Goal: Task Accomplishment & Management: Complete application form

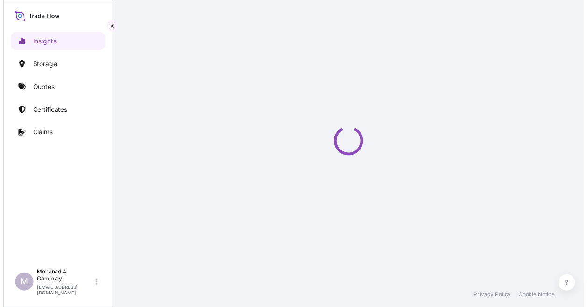
select select "2025"
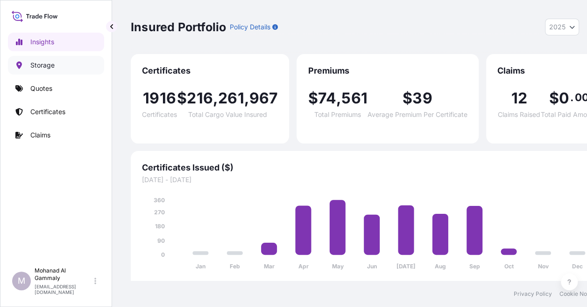
click at [49, 70] on link "Storage" at bounding box center [56, 65] width 96 height 19
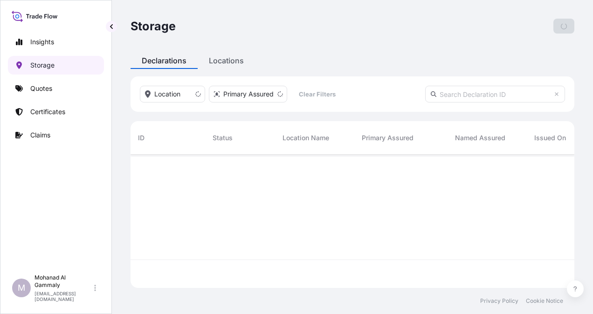
scroll to position [132, 437]
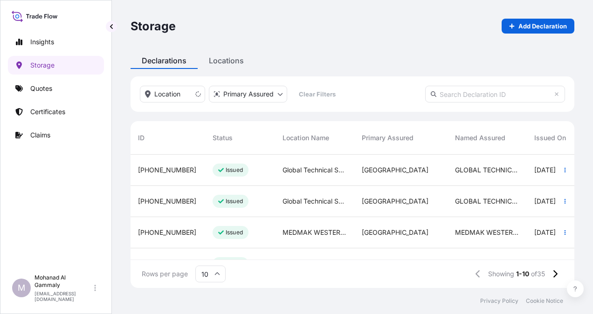
click at [447, 97] on input "text" at bounding box center [496, 94] width 140 height 17
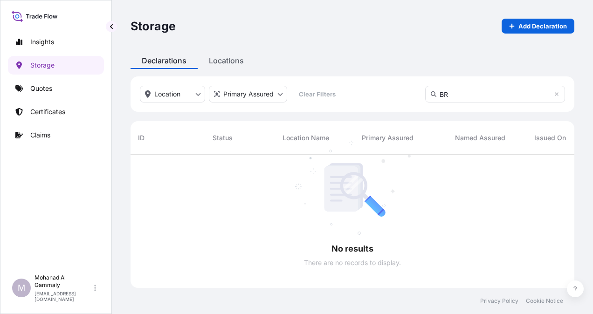
scroll to position [160, 437]
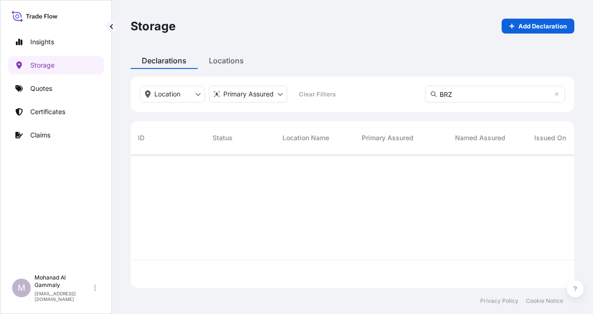
scroll to position [160, 437]
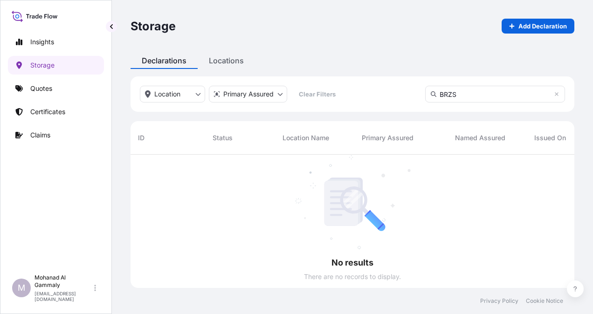
scroll to position [160, 437]
type input "BRZS623"
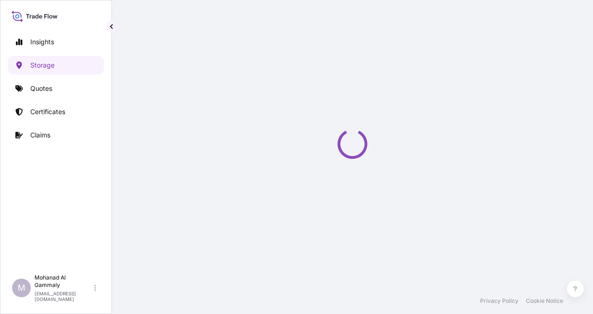
click at [219, 64] on div "Storage Add Declaration Declarations Locations Location Primary Assured Clear F…" at bounding box center [353, 144] width 482 height 288
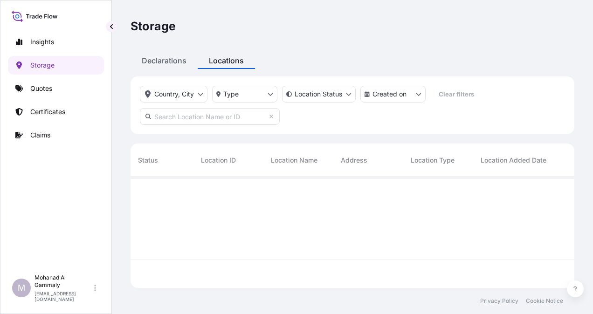
scroll to position [109, 437]
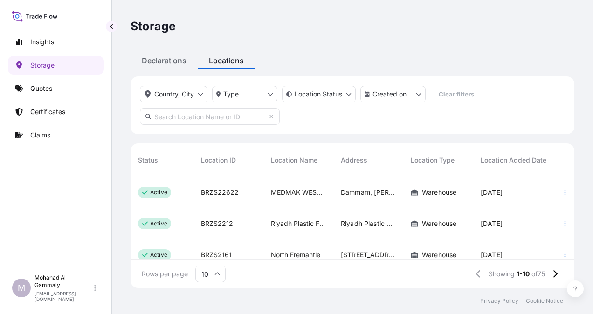
click at [209, 117] on input "text" at bounding box center [210, 116] width 140 height 17
click at [200, 121] on input "text" at bounding box center [210, 116] width 140 height 17
type input "b"
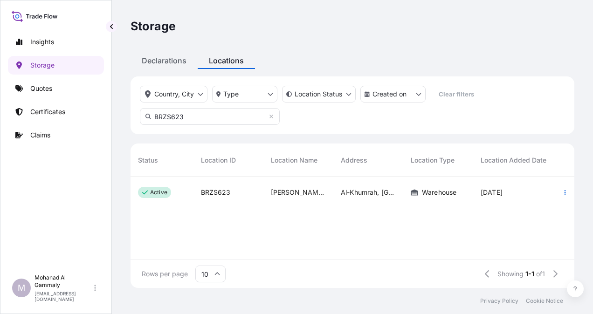
type input "BRZS623"
click at [160, 192] on p "active" at bounding box center [158, 192] width 17 height 7
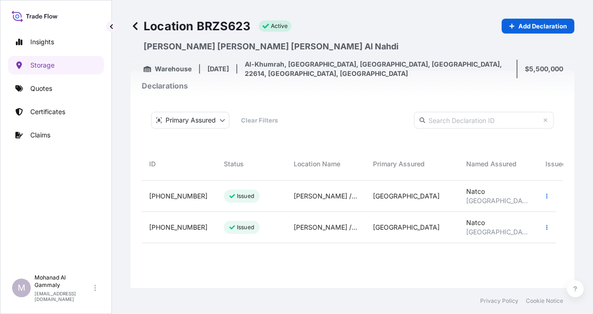
scroll to position [47, 0]
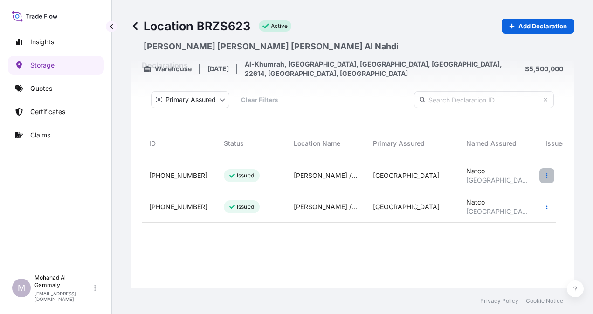
click at [546, 175] on icon "button" at bounding box center [548, 176] width 6 height 6
click at [183, 177] on span "31614-623-2" at bounding box center [178, 175] width 58 height 9
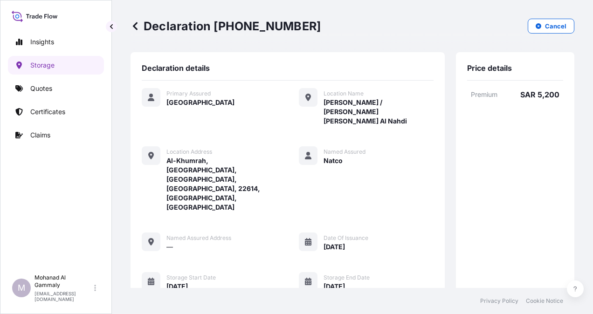
click at [305, 278] on icon at bounding box center [308, 281] width 7 height 7
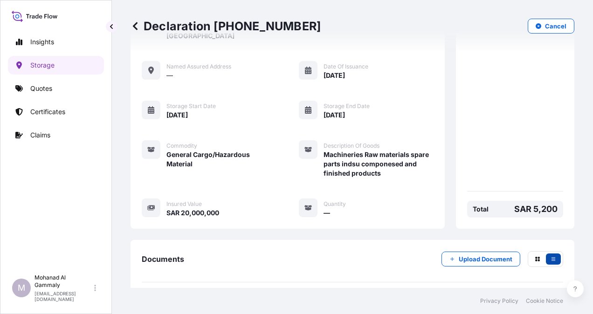
click at [548, 254] on button "button" at bounding box center [553, 259] width 15 height 11
click at [536, 257] on icon "button" at bounding box center [538, 259] width 5 height 5
click at [551, 257] on icon "button" at bounding box center [554, 260] width 6 height 6
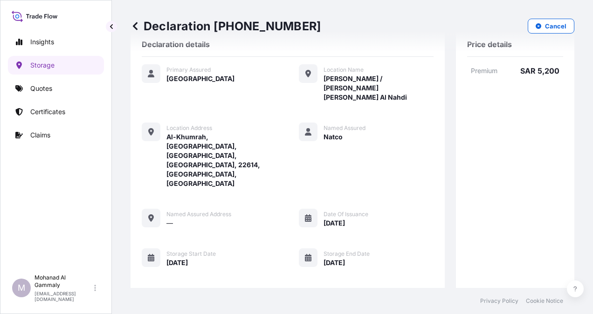
scroll to position [0, 0]
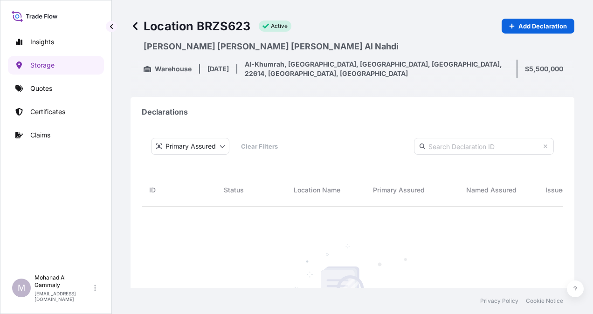
scroll to position [233, 407]
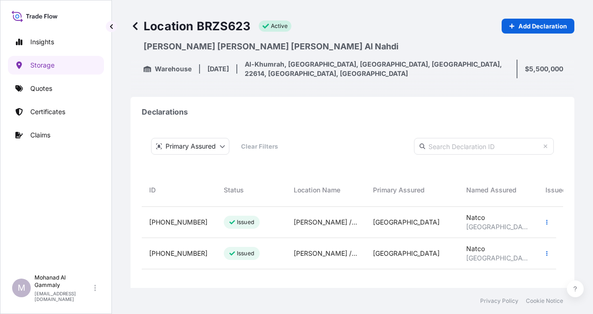
click at [179, 223] on span "31614-623-2" at bounding box center [178, 222] width 58 height 9
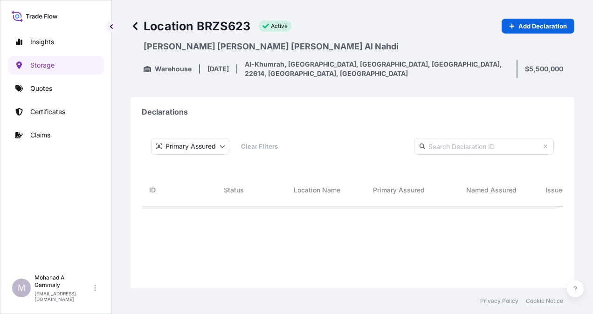
scroll to position [233, 407]
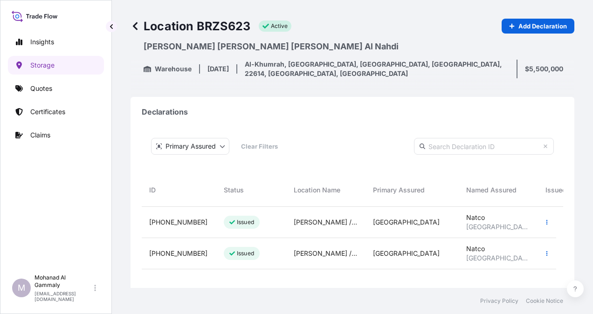
drag, startPoint x: 555, startPoint y: 0, endPoint x: 375, endPoint y: 44, distance: 185.8
click at [375, 44] on p "Al Khumrah Sami Abdullah Mohammed Al Nahdi" at bounding box center [359, 46] width 431 height 11
click at [519, 27] on p "Add Declaration" at bounding box center [543, 25] width 49 height 9
select select "31614"
select select "623"
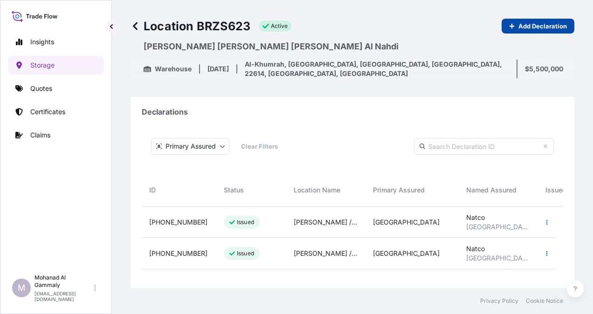
select select "USD"
select select "mt"
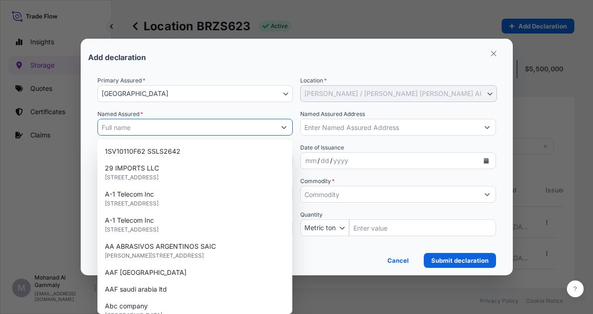
click at [212, 129] on input "Named Assured *" at bounding box center [187, 127] width 178 height 17
click at [492, 53] on icon "button" at bounding box center [494, 53] width 8 height 8
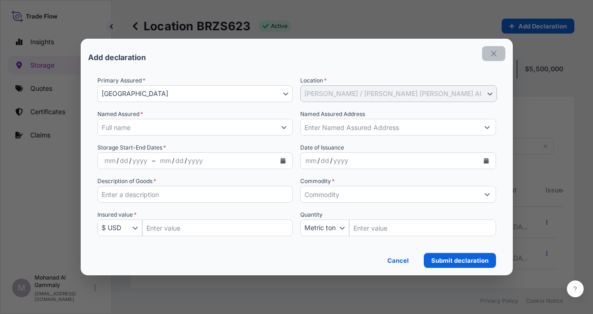
scroll to position [7, 7]
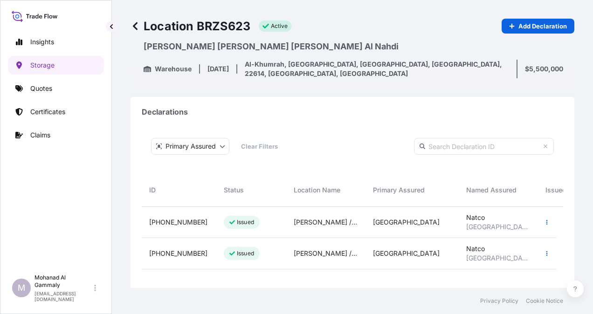
select select "623"
select select "USD"
select select "mt"
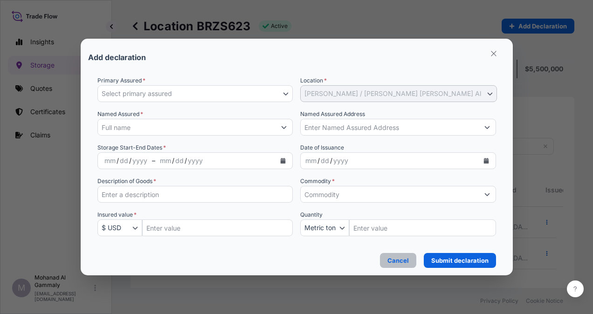
click at [405, 265] on p "Cancel" at bounding box center [398, 260] width 21 height 9
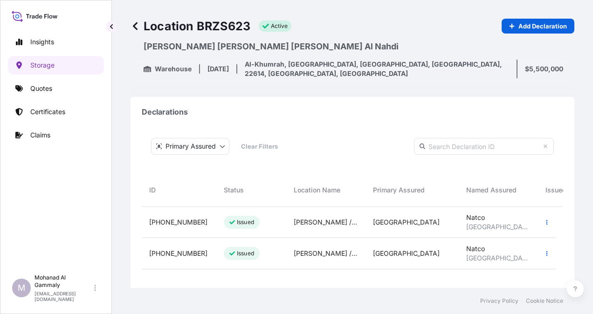
click at [184, 224] on span "31614-623-2" at bounding box center [178, 222] width 58 height 9
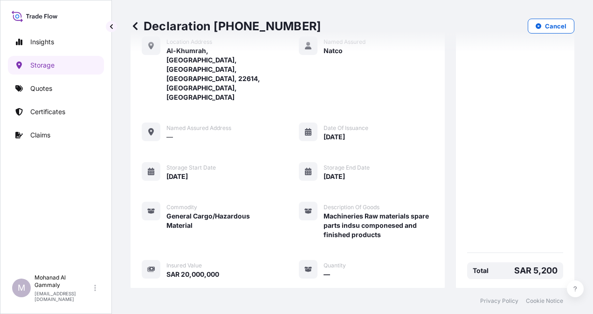
scroll to position [172, 0]
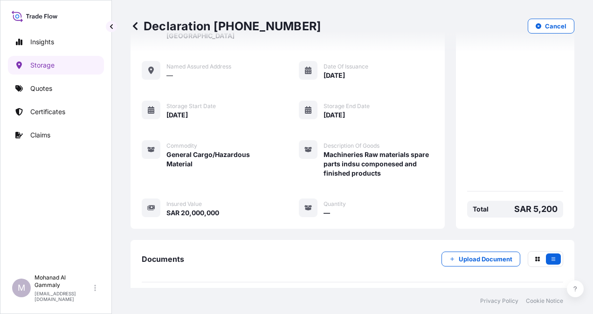
click at [229, 292] on link "PDF Certificate 2025-06-01" at bounding box center [353, 304] width 422 height 24
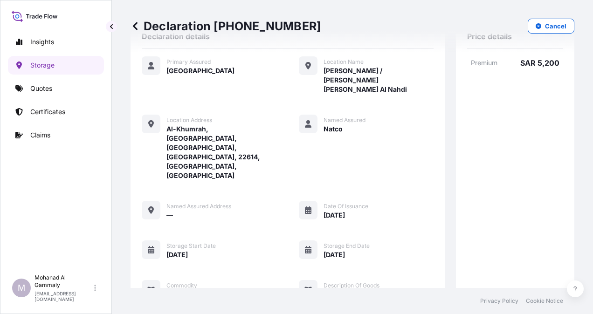
scroll to position [0, 0]
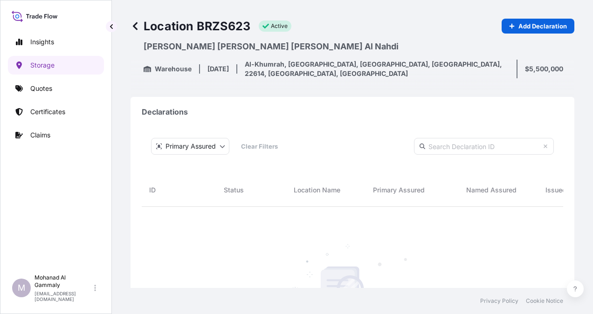
scroll to position [233, 407]
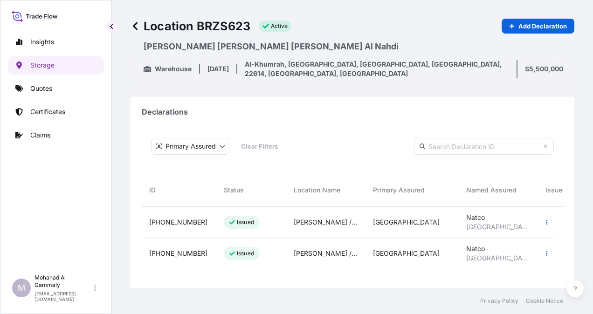
click at [463, 149] on input "text" at bounding box center [484, 146] width 140 height 17
type input "b"
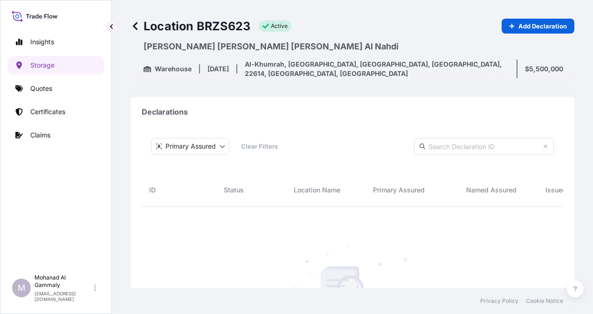
scroll to position [7, 7]
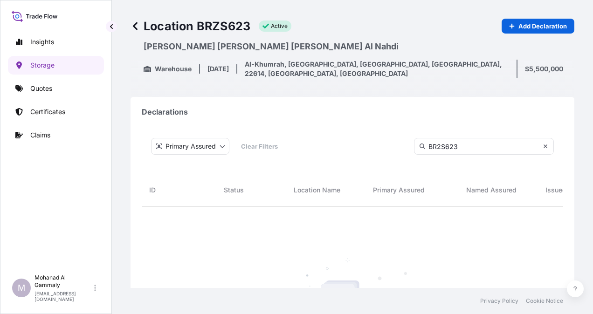
type input "BR2S623"
click at [543, 147] on icon at bounding box center [546, 147] width 6 height 6
click at [47, 91] on p "Quotes" at bounding box center [41, 88] width 22 height 9
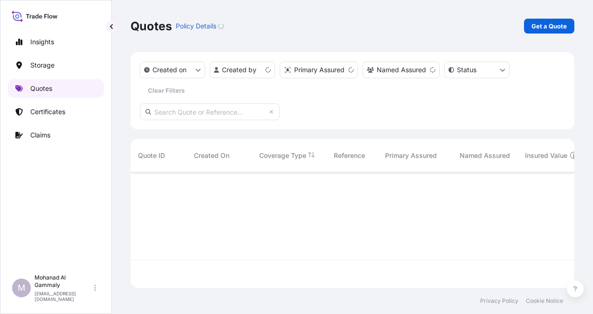
scroll to position [114, 437]
click at [43, 69] on p "Storage" at bounding box center [42, 65] width 24 height 9
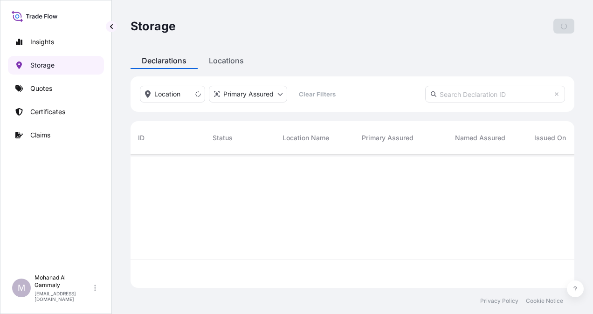
scroll to position [132, 437]
click at [216, 63] on div "Storage Add Declaration Declarations Locations Location Primary Assured Clear F…" at bounding box center [353, 144] width 482 height 288
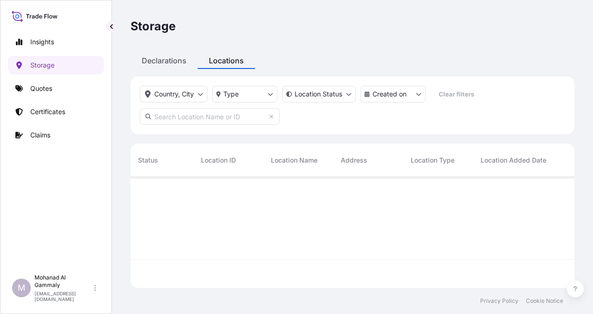
scroll to position [109, 437]
click at [236, 119] on input "text" at bounding box center [210, 116] width 140 height 17
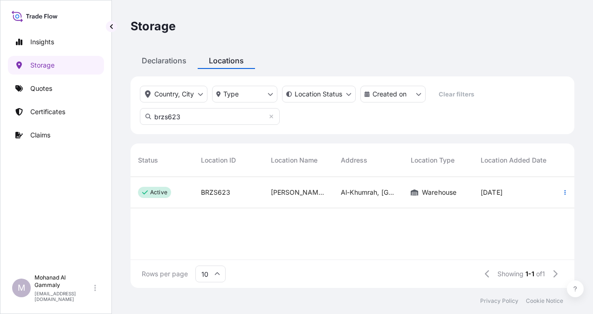
type input "brzs623"
click at [208, 193] on span "BRZS623" at bounding box center [215, 192] width 29 height 9
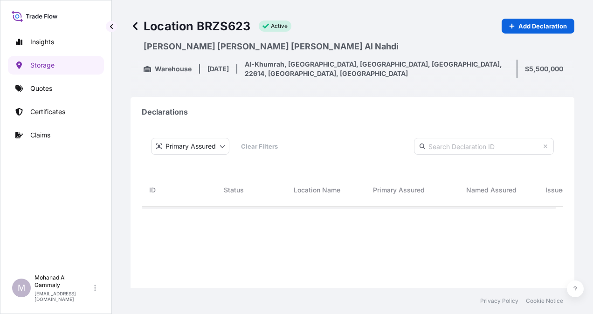
scroll to position [233, 407]
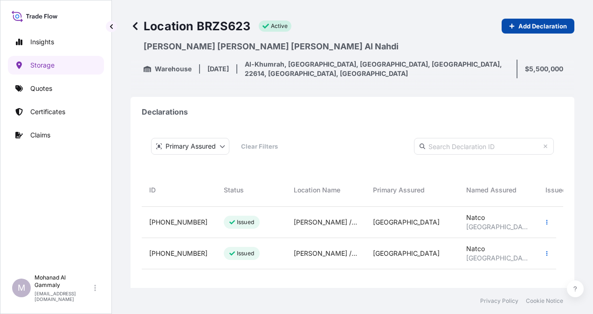
click at [527, 25] on p "Add Declaration" at bounding box center [543, 25] width 49 height 9
select select "31614"
select select "623"
select select "USD"
select select "mt"
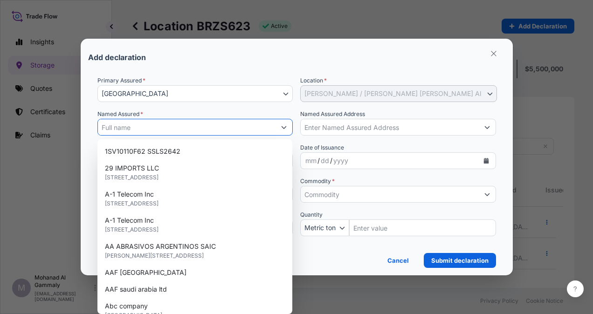
click at [212, 130] on input "Named Assured *" at bounding box center [187, 127] width 178 height 17
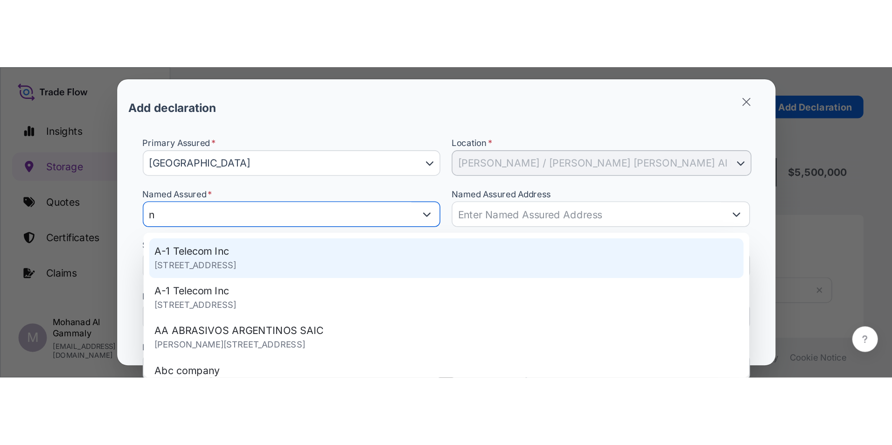
scroll to position [234, 706]
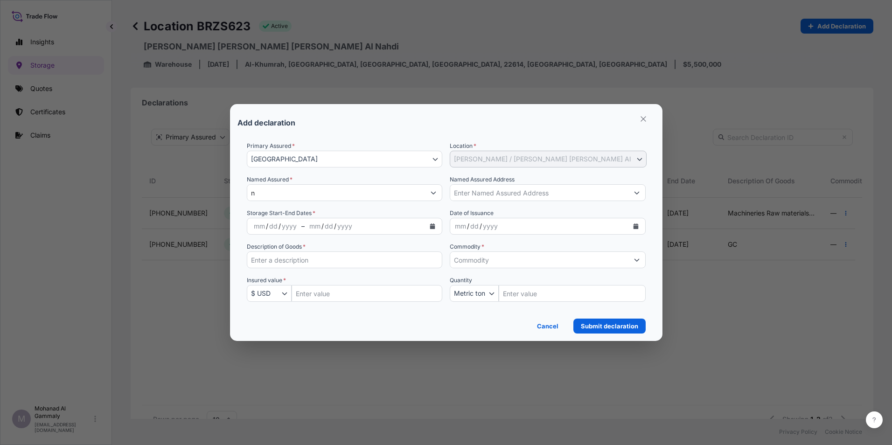
type input "A-1 Telecom Inc"
type input "3030 S 11th St"
click at [272, 257] on input "Description of Goods *" at bounding box center [345, 259] width 196 height 17
paste input "Machineries Raw materials spare parts indsu componesed and finished products"
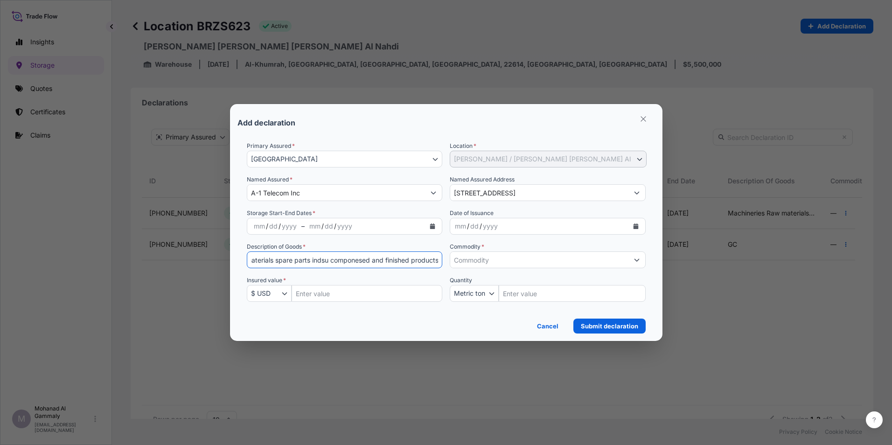
type input "Machineries Raw materials spare parts indsu componesed and finished products"
click at [344, 277] on div "Insured value * $ USD € EUR £ GBP $ USD ؋ AFN $ AUD R$ BRL $ CAD ¥ CNY $ HKD ₹ …" at bounding box center [345, 289] width 196 height 26
click at [325, 295] on input "Insured Value Amount" at bounding box center [367, 293] width 151 height 17
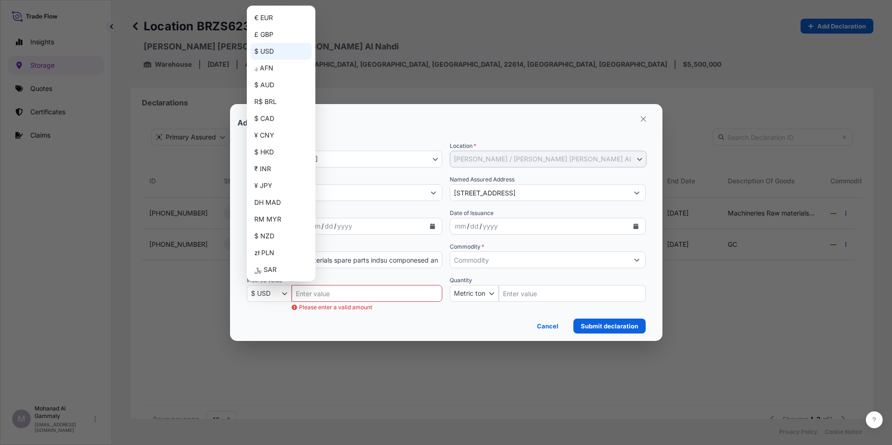
click at [287, 294] on icon "button" at bounding box center [285, 294] width 6 height 6
click at [268, 86] on div "$ AUD" at bounding box center [281, 85] width 61 height 17
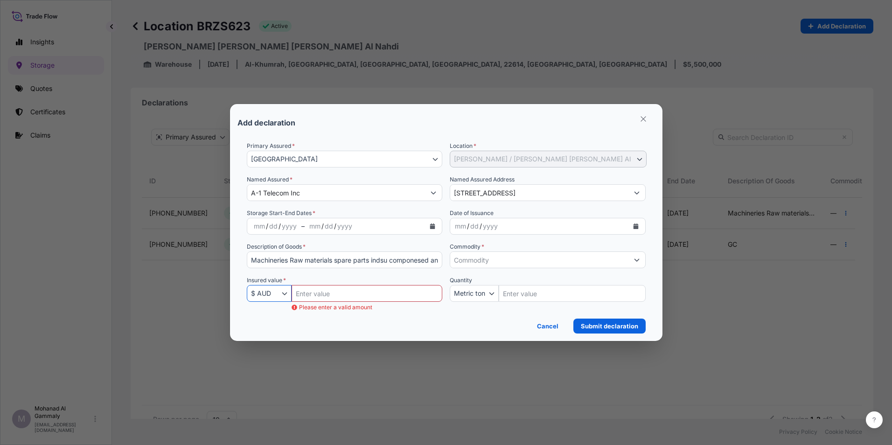
click at [314, 291] on input "Insured Value Amount" at bounding box center [367, 293] width 151 height 17
type input "20000000.00"
click at [324, 314] on div "Cancel Submit declaration" at bounding box center [446, 323] width 399 height 21
drag, startPoint x: 344, startPoint y: 295, endPoint x: 290, endPoint y: 293, distance: 53.7
click at [290, 293] on div "Insured value * $ AUD € EUR £ GBP $ USD ؋ AFN $ AUD R$ BRL $ CAD ¥ CNY $ HKD ₹ …" at bounding box center [345, 289] width 196 height 26
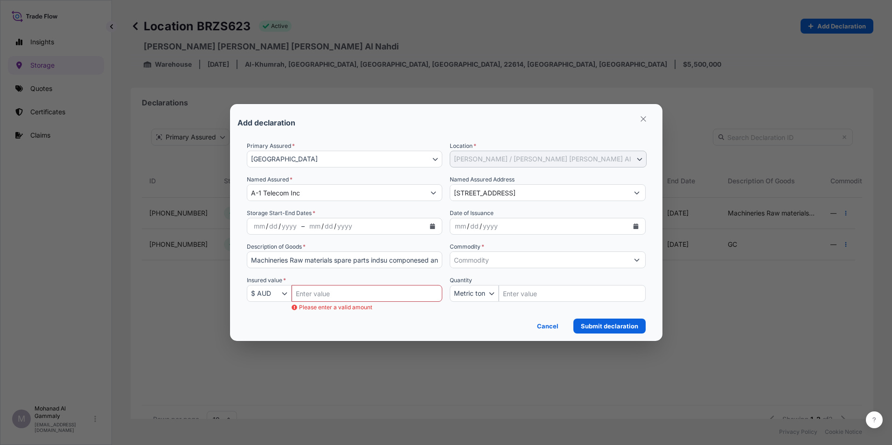
click at [316, 297] on input "Insured Value Amount" at bounding box center [367, 293] width 151 height 17
paste input "20000000.00"
type input "20000000.00"
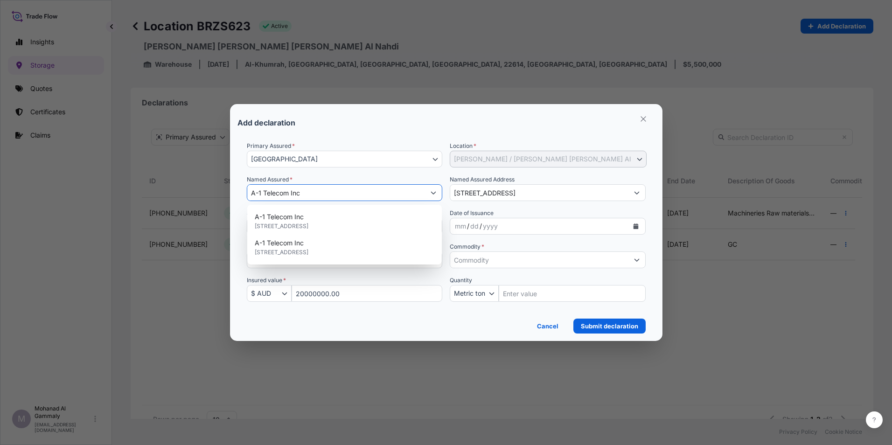
click at [314, 195] on input "A-1 Telecom Inc" at bounding box center [336, 192] width 178 height 17
type input "A"
paste input "Natco"
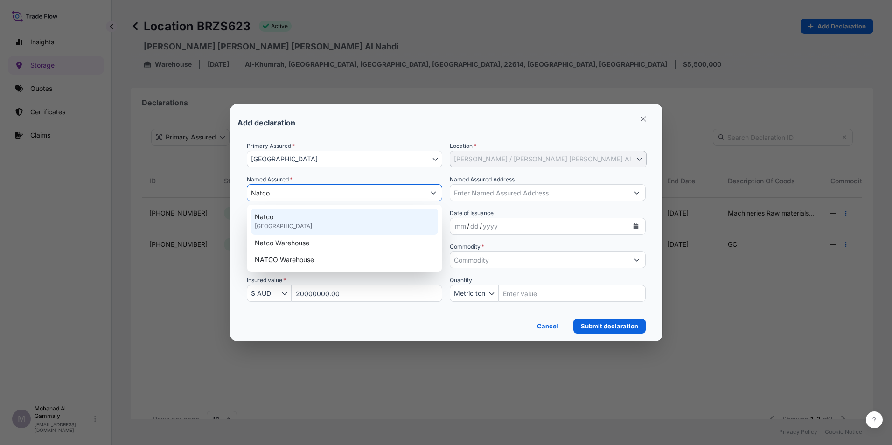
click at [278, 218] on div "Natco SAUDI ARABIA" at bounding box center [345, 222] width 188 height 26
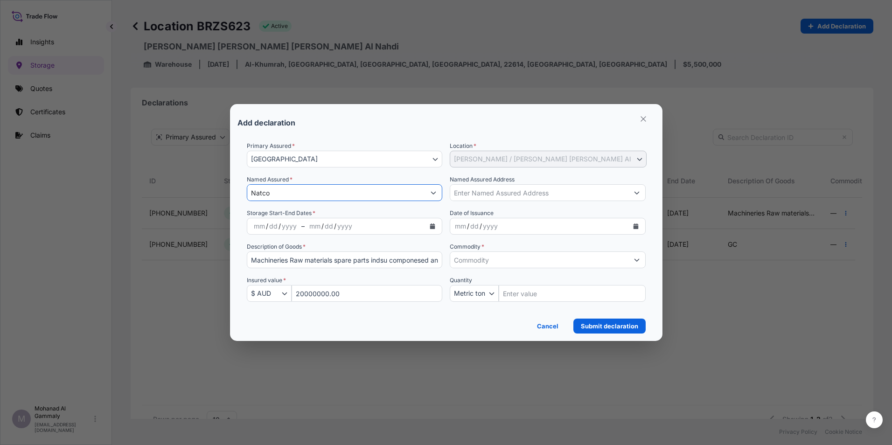
type input "Natco"
click at [432, 225] on icon "Calendar" at bounding box center [433, 226] width 6 height 6
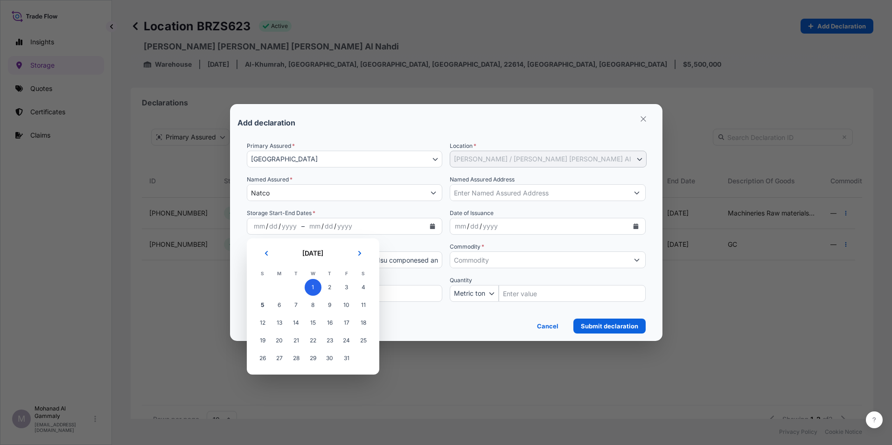
click at [309, 289] on span "1" at bounding box center [313, 287] width 17 height 17
click at [310, 286] on span "1" at bounding box center [313, 287] width 17 height 17
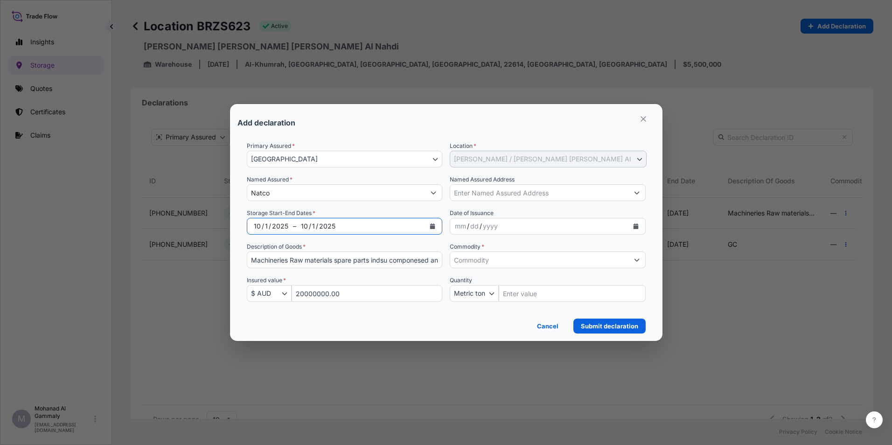
click at [328, 226] on div "2025" at bounding box center [327, 226] width 18 height 11
click at [432, 227] on icon "Calendar" at bounding box center [432, 226] width 5 height 6
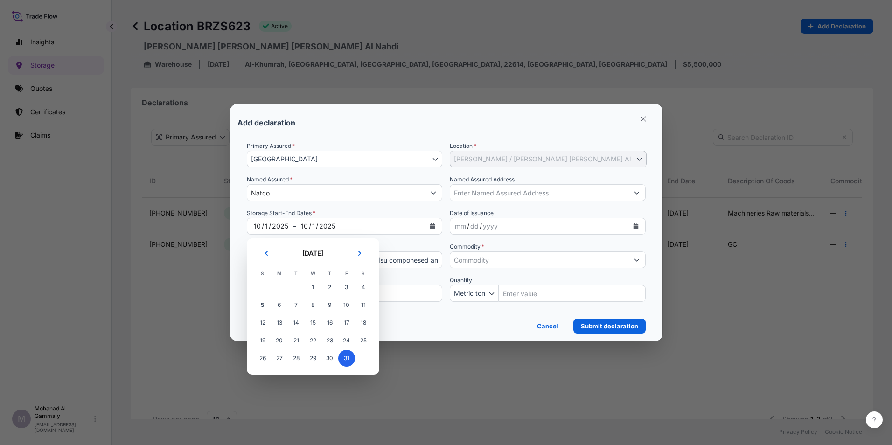
click at [344, 314] on span "31" at bounding box center [346, 358] width 17 height 17
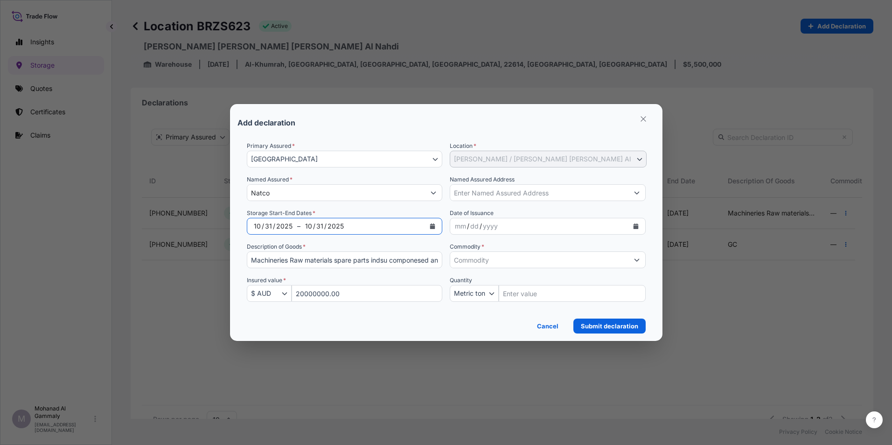
click at [286, 225] on div "2025" at bounding box center [284, 226] width 18 height 11
click at [433, 223] on button "Calendar" at bounding box center [432, 226] width 15 height 15
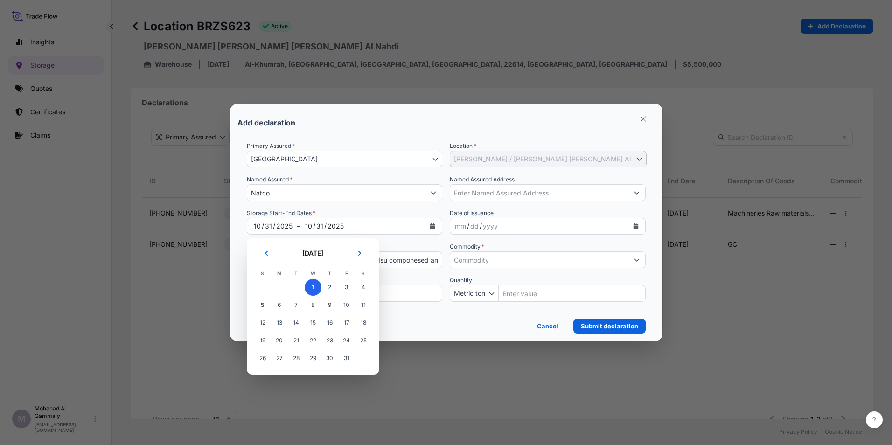
click at [315, 288] on span "1" at bounding box center [313, 287] width 17 height 17
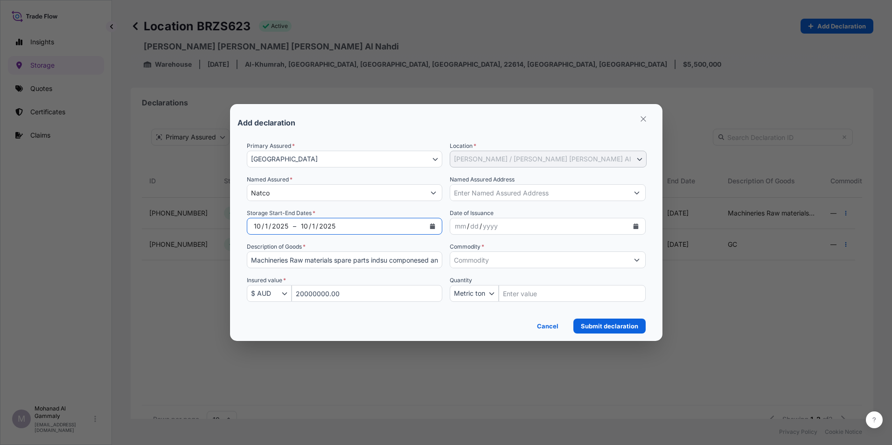
click at [431, 228] on icon "Calendar" at bounding box center [432, 226] width 5 height 6
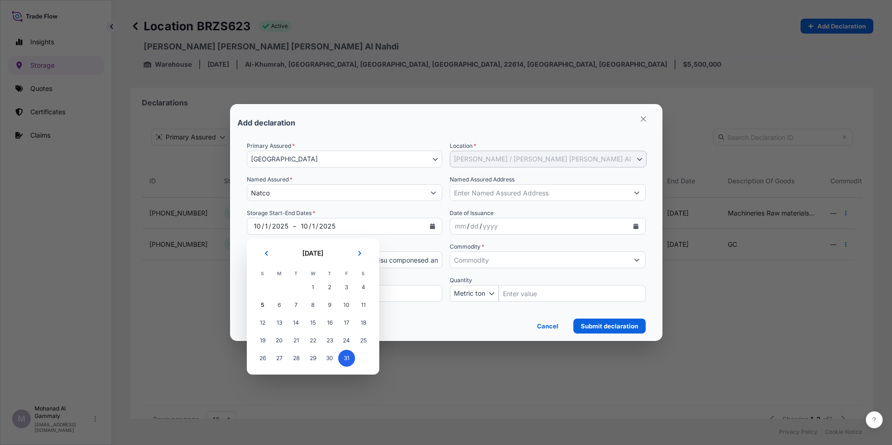
click at [342, 314] on span "31" at bounding box center [346, 358] width 17 height 17
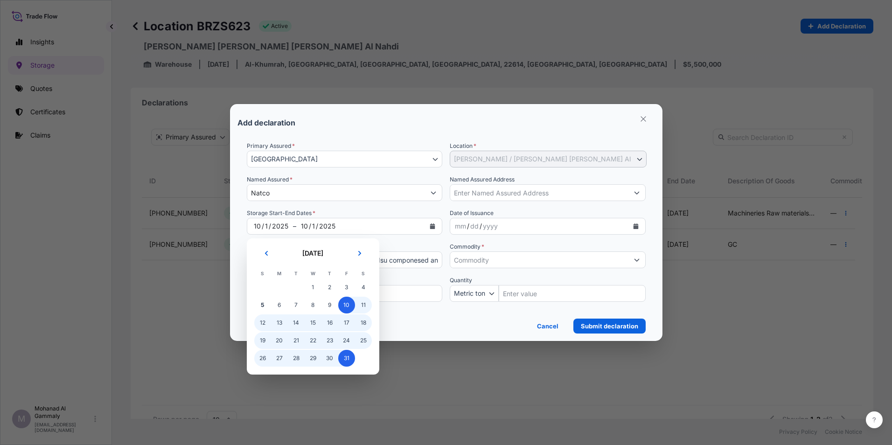
click at [323, 220] on div "10 / 1 / 2025" at bounding box center [360, 226] width 129 height 17
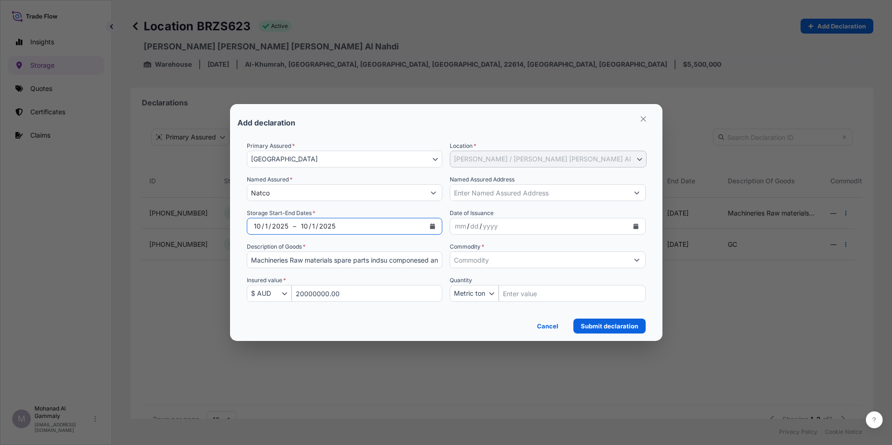
click at [284, 230] on div "2025" at bounding box center [280, 226] width 18 height 11
click at [324, 227] on div "2025" at bounding box center [327, 226] width 18 height 11
click at [277, 226] on div "2025" at bounding box center [280, 226] width 18 height 11
click at [324, 224] on div "2025" at bounding box center [327, 226] width 18 height 11
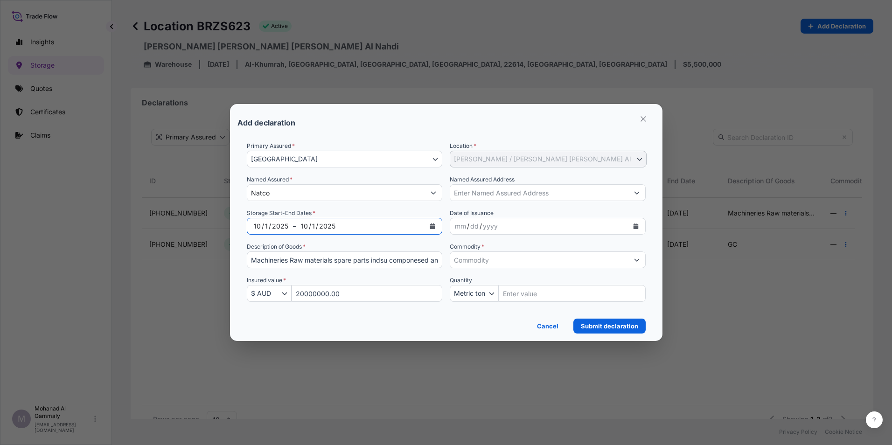
click at [324, 224] on div "2025" at bounding box center [327, 226] width 18 height 11
click at [314, 226] on div "1" at bounding box center [313, 226] width 5 height 11
click at [300, 226] on div "10 / 1 / 2025" at bounding box center [360, 226] width 129 height 17
drag, startPoint x: 305, startPoint y: 226, endPoint x: 332, endPoint y: 226, distance: 27.1
click at [332, 226] on div "10 / 1 / 2025" at bounding box center [360, 226] width 129 height 17
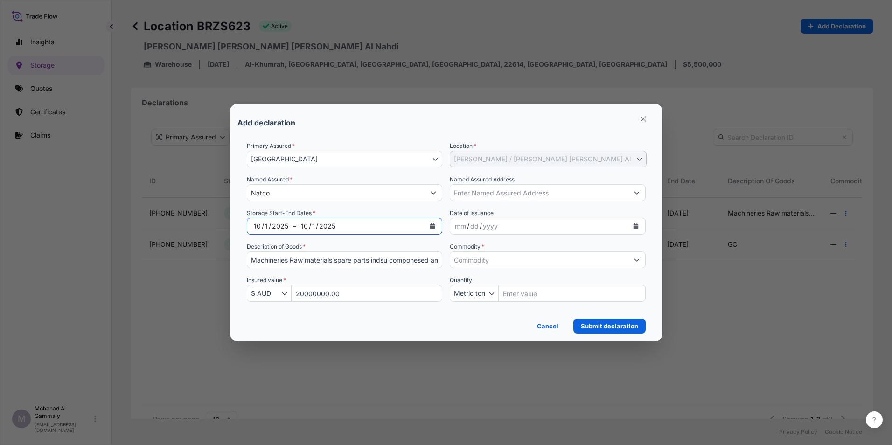
click at [432, 228] on icon "Calendar" at bounding box center [432, 226] width 5 height 6
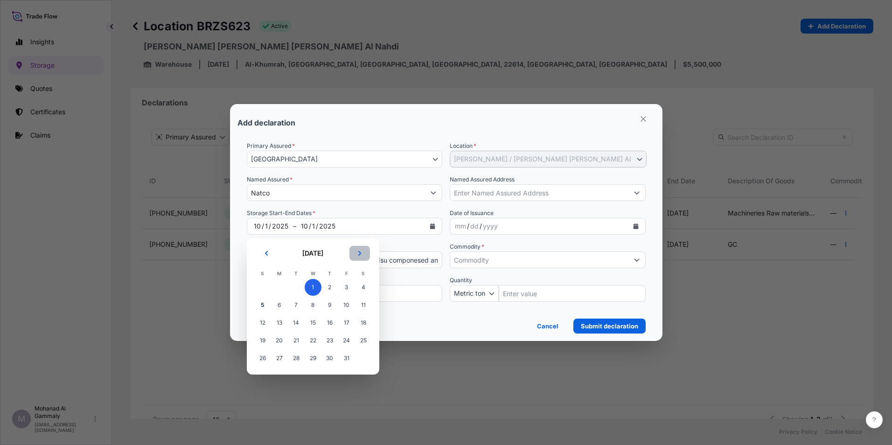
click at [359, 255] on icon "Next" at bounding box center [360, 254] width 6 height 6
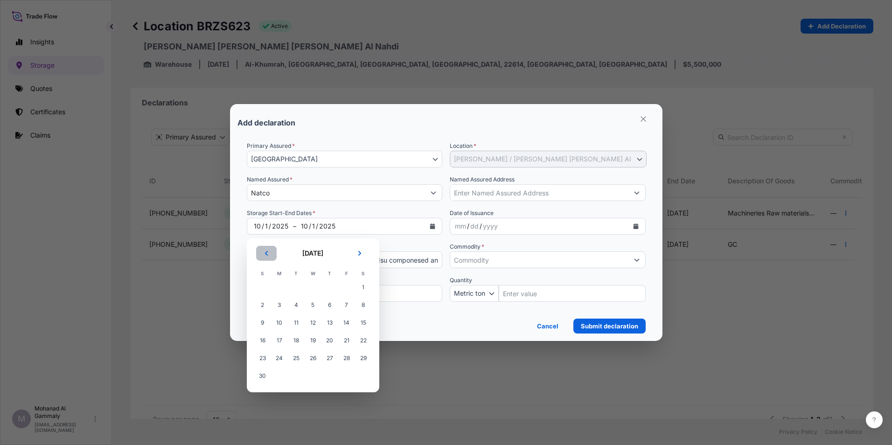
click at [266, 256] on button "Previous" at bounding box center [266, 253] width 21 height 15
click at [347, 314] on span "31" at bounding box center [346, 358] width 17 height 17
click at [342, 314] on span "31" at bounding box center [346, 358] width 17 height 17
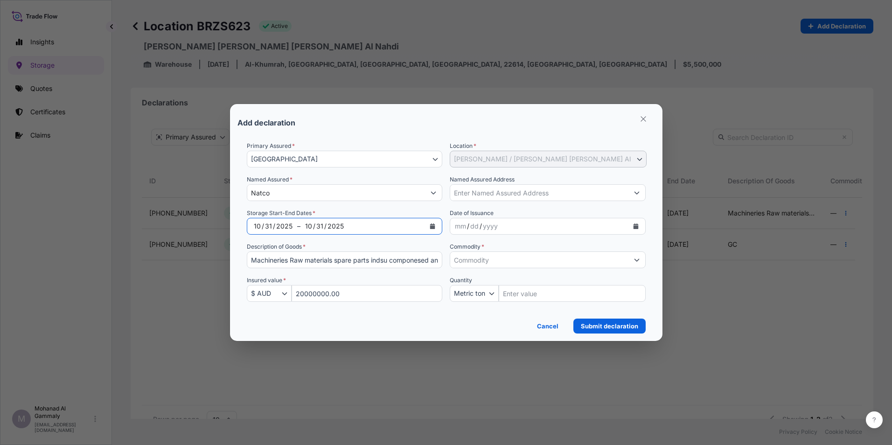
click at [431, 225] on icon "Calendar" at bounding box center [432, 226] width 5 height 6
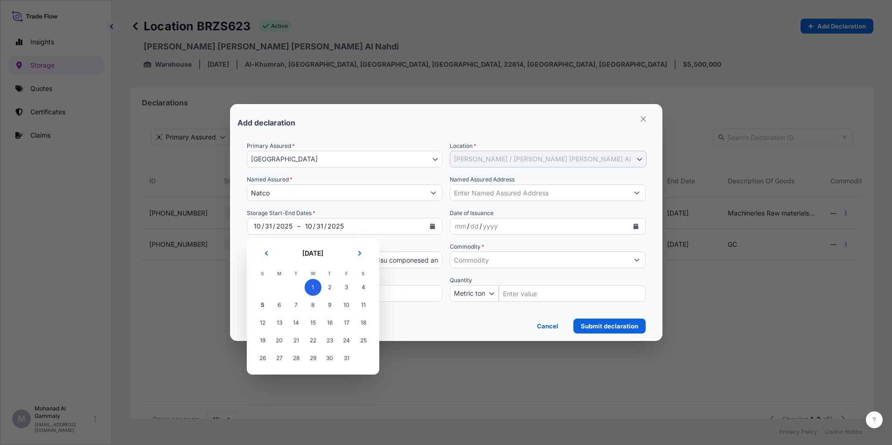
click at [309, 285] on span "1" at bounding box center [313, 287] width 17 height 17
click at [384, 244] on div "Description of Goods * Machineries Raw materials spare parts indsu componesed a…" at bounding box center [345, 255] width 196 height 26
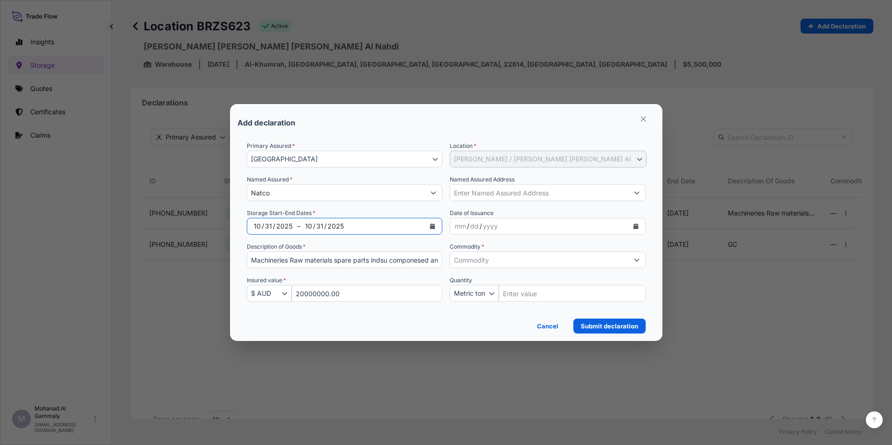
click at [432, 228] on icon "Calendar" at bounding box center [432, 226] width 5 height 6
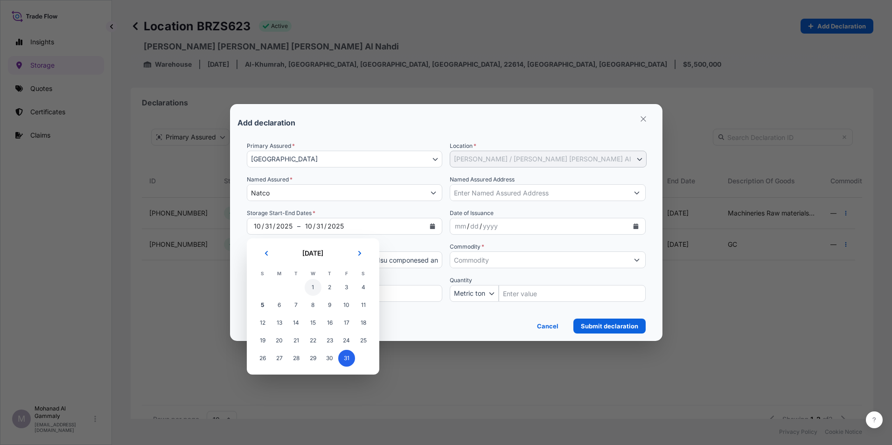
click at [315, 286] on span "1" at bounding box center [313, 287] width 17 height 17
click at [311, 284] on span "1" at bounding box center [313, 287] width 17 height 17
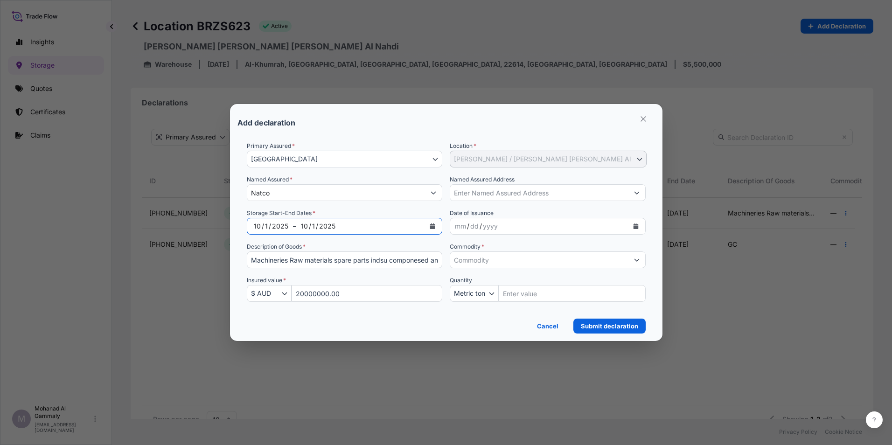
click at [286, 224] on div "2025" at bounding box center [280, 226] width 18 height 11
click at [330, 226] on div "2025" at bounding box center [327, 226] width 18 height 11
click at [433, 227] on icon "Calendar" at bounding box center [432, 226] width 5 height 6
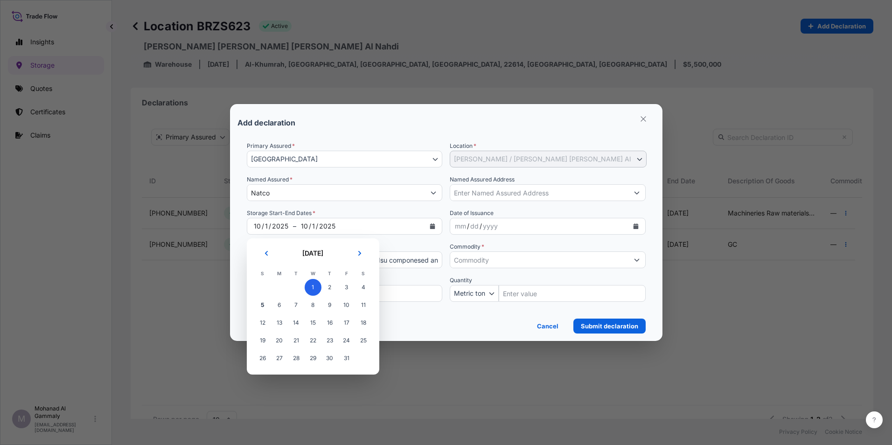
click at [324, 229] on div "2025" at bounding box center [327, 226] width 18 height 11
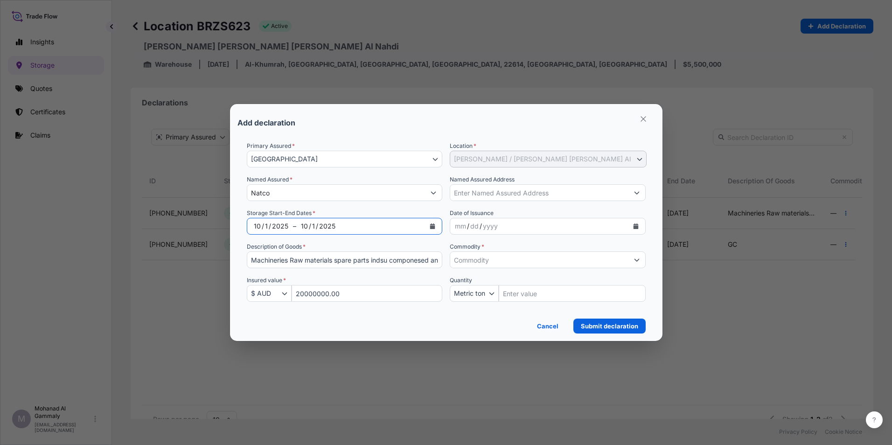
click at [593, 226] on icon "Calendar" at bounding box center [635, 226] width 5 height 6
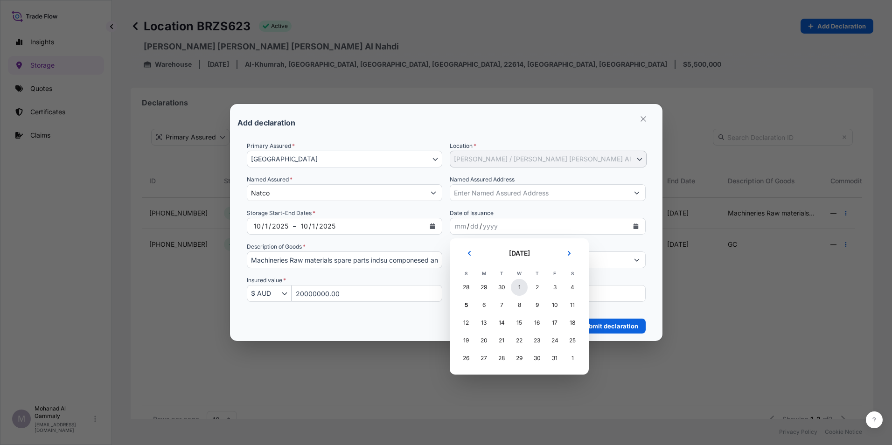
click at [520, 287] on div "1" at bounding box center [519, 287] width 17 height 17
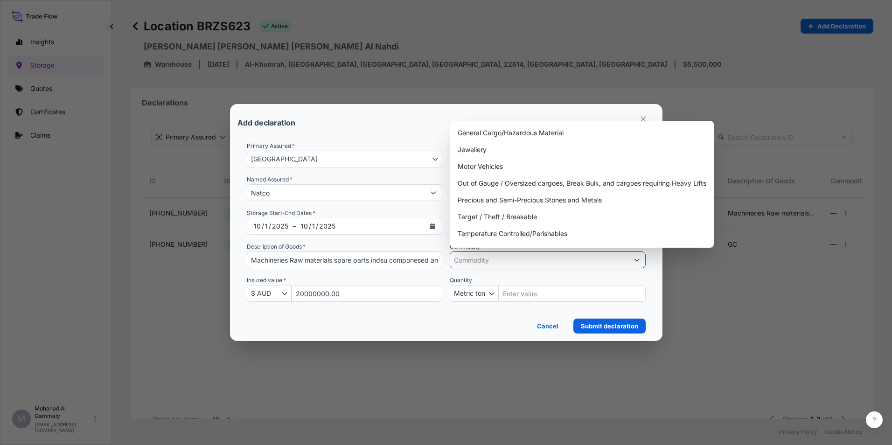
click at [519, 260] on input "Commodity *" at bounding box center [539, 259] width 178 height 17
click at [524, 134] on div "General Cargo/Hazardous Material" at bounding box center [582, 133] width 256 height 17
type input "General Cargo/Hazardous Material"
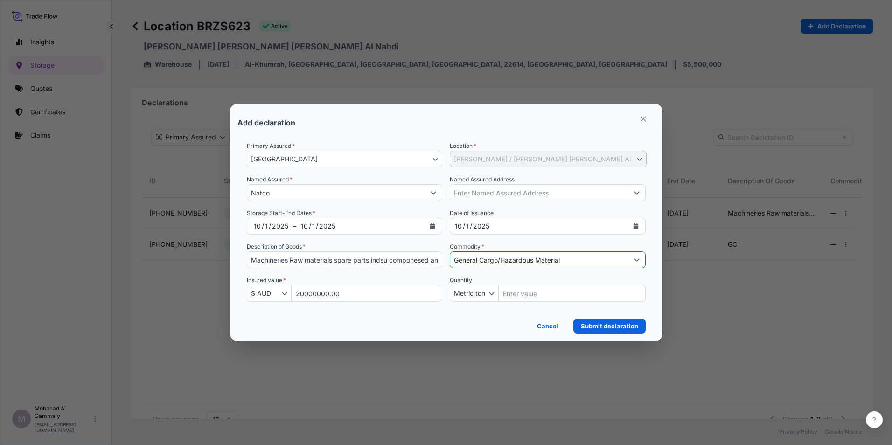
click at [433, 225] on icon "Calendar" at bounding box center [433, 226] width 6 height 6
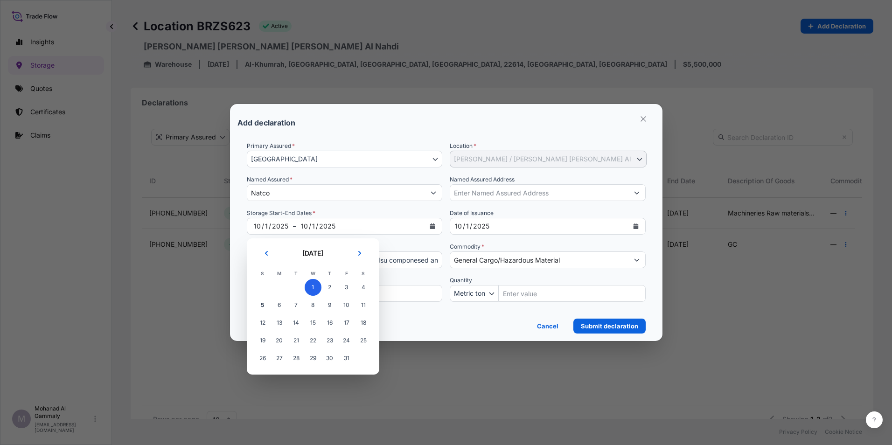
click at [390, 141] on form "Primary Assured * Saudi Arabia Saudi Arabia Location * Al-Khumrah / Sami Abdull…" at bounding box center [446, 234] width 418 height 200
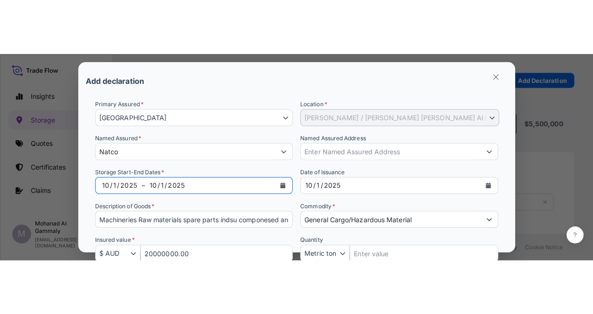
scroll to position [233, 407]
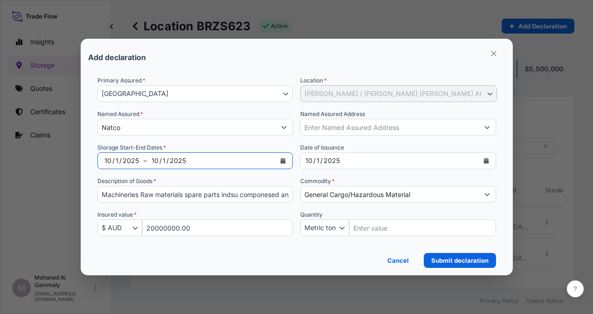
click at [283, 159] on icon "Calendar" at bounding box center [283, 161] width 5 height 6
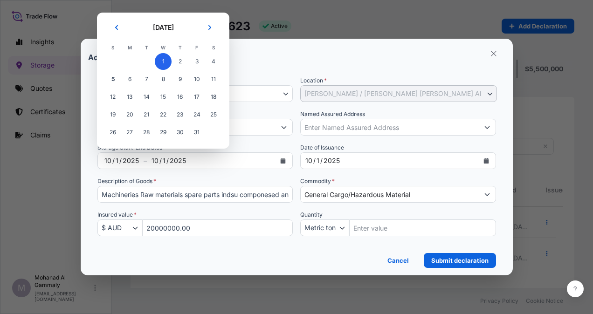
click at [218, 158] on div "10 / 1 / 2025" at bounding box center [211, 161] width 129 height 17
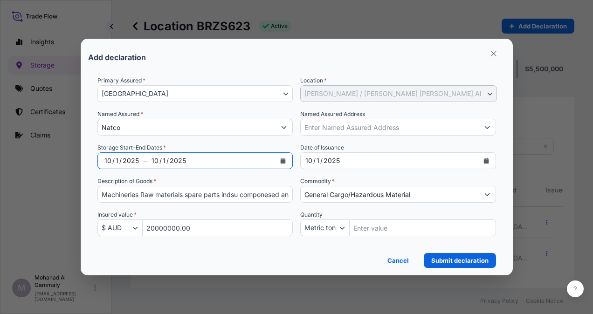
click at [169, 162] on div "2025" at bounding box center [178, 160] width 18 height 11
click at [134, 162] on div "2025" at bounding box center [131, 160] width 18 height 11
click at [189, 161] on div "10 / 1 / 2025" at bounding box center [211, 161] width 129 height 17
click at [180, 160] on div "2025" at bounding box center [178, 160] width 18 height 11
click at [286, 159] on icon "Calendar" at bounding box center [283, 161] width 6 height 6
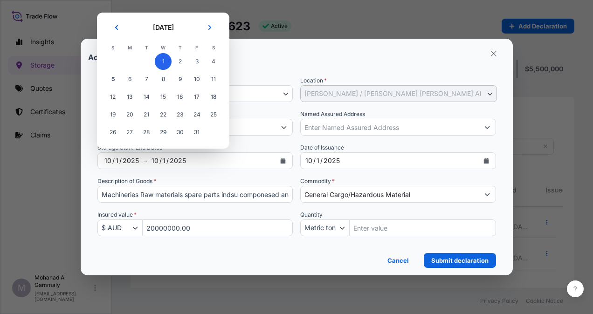
click at [162, 63] on span "1" at bounding box center [163, 61] width 17 height 17
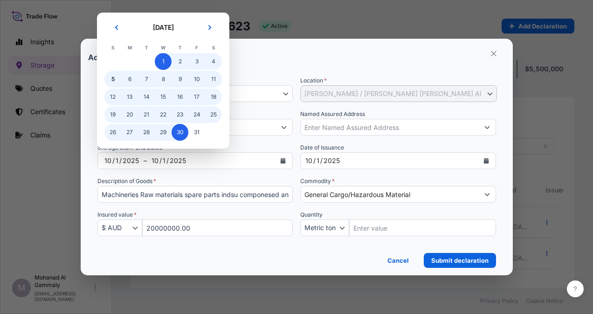
click at [200, 181] on div "Description of Goods * Machineries Raw materials spare parts indsu componesed a…" at bounding box center [196, 190] width 196 height 26
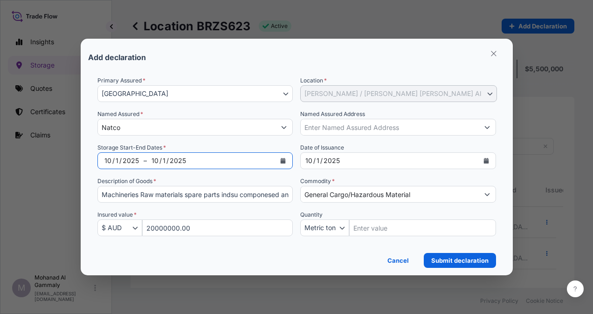
click at [176, 165] on div "2025" at bounding box center [178, 160] width 18 height 11
click at [282, 162] on icon "Calendar" at bounding box center [283, 161] width 5 height 6
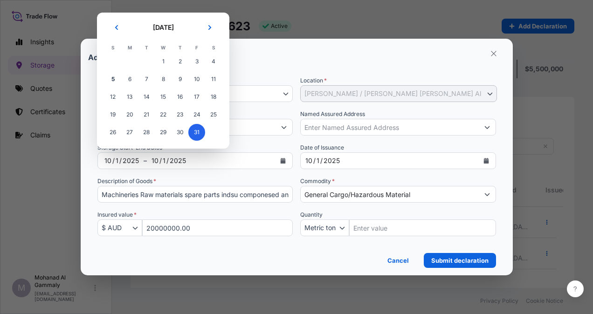
click at [191, 133] on span "31" at bounding box center [197, 132] width 17 height 17
click at [178, 165] on div "2025" at bounding box center [178, 160] width 18 height 11
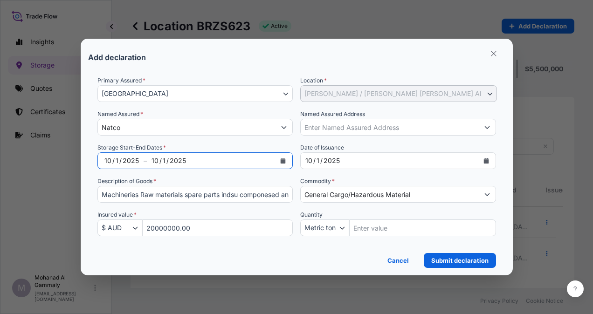
click at [110, 161] on div "10" at bounding box center [108, 160] width 9 height 11
click at [109, 161] on div "10" at bounding box center [108, 160] width 9 height 11
drag, startPoint x: 109, startPoint y: 161, endPoint x: 115, endPoint y: 161, distance: 6.1
click at [109, 161] on div "10" at bounding box center [108, 160] width 9 height 11
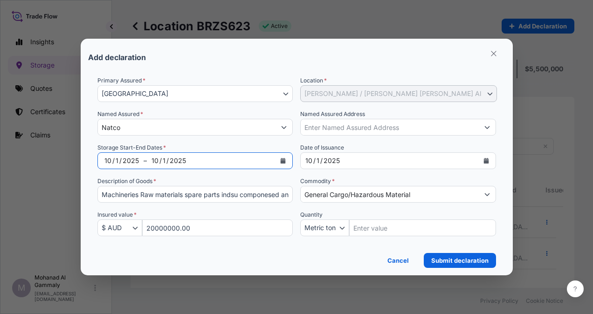
click at [161, 167] on div "10 / 1 / 2025" at bounding box center [211, 161] width 129 height 17
click at [126, 166] on div "10 / 1 / 2025" at bounding box center [122, 161] width 44 height 17
drag, startPoint x: 125, startPoint y: 166, endPoint x: 305, endPoint y: 173, distance: 180.2
click at [129, 164] on div "2025" at bounding box center [131, 160] width 18 height 11
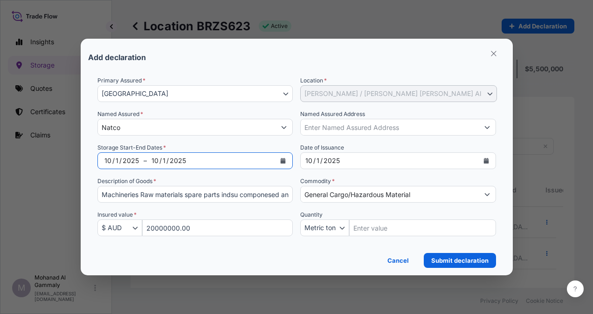
click at [135, 161] on div "2025" at bounding box center [131, 160] width 18 height 11
click at [283, 160] on icon "Calendar" at bounding box center [283, 161] width 6 height 6
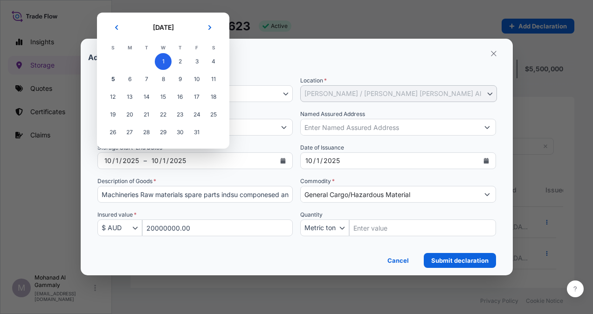
click at [165, 65] on span "1" at bounding box center [163, 61] width 17 height 17
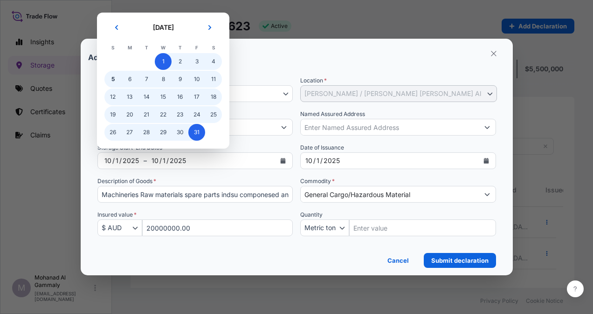
click at [202, 132] on span "31" at bounding box center [197, 132] width 17 height 17
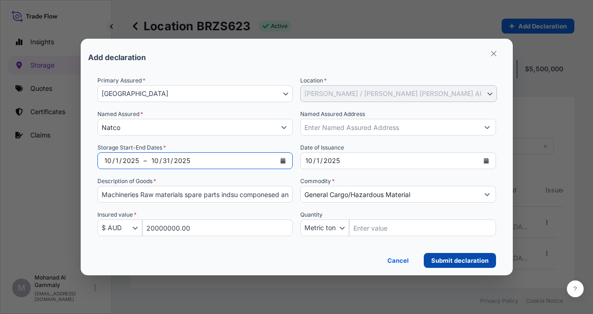
click at [441, 258] on p "Submit declaration" at bounding box center [460, 260] width 57 height 9
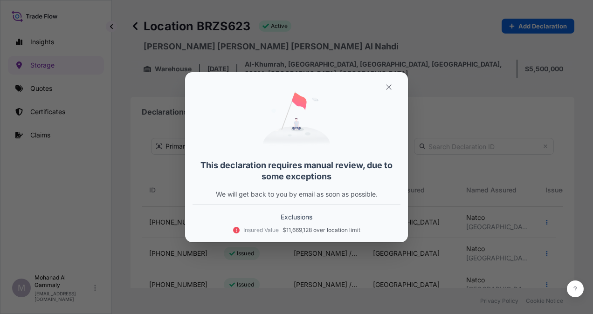
select select "31614"
select select "623"
select select "USD"
select select "mt"
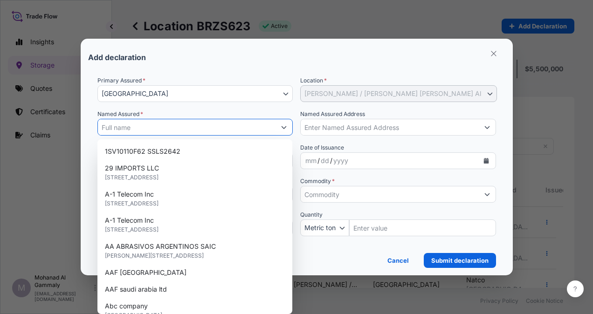
click at [157, 124] on input "Named Assured *" at bounding box center [187, 127] width 178 height 17
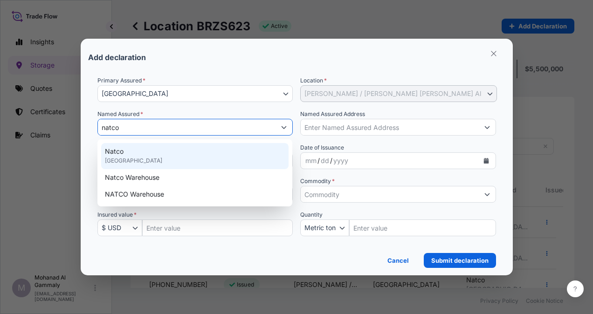
click at [116, 149] on span "Natco" at bounding box center [114, 151] width 19 height 9
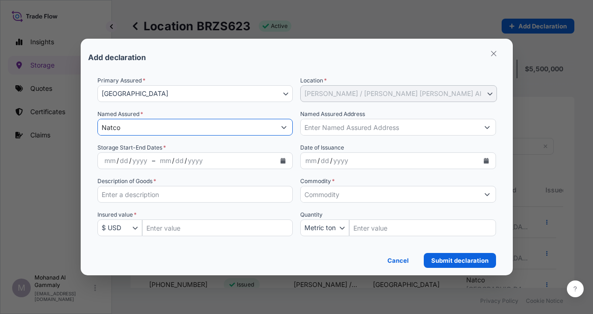
type input "Natco"
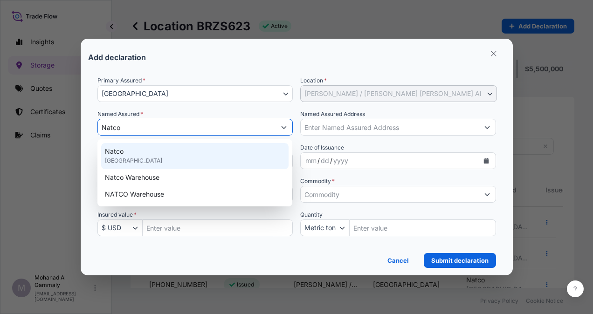
click at [124, 151] on div "Natco SAUDI ARABIA" at bounding box center [195, 156] width 188 height 26
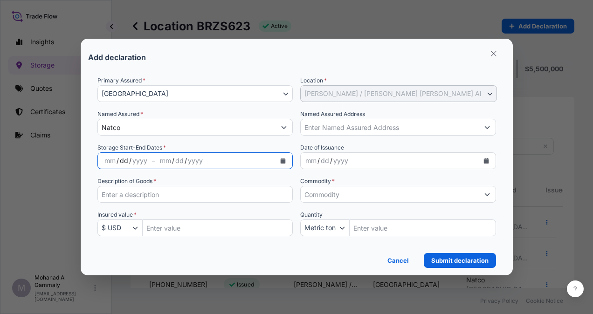
click at [123, 162] on div "dd" at bounding box center [124, 160] width 10 height 11
click at [132, 162] on div "yyyy" at bounding box center [140, 160] width 17 height 11
drag, startPoint x: 132, startPoint y: 162, endPoint x: 181, endPoint y: 179, distance: 51.8
click at [134, 163] on div "yyyy" at bounding box center [140, 160] width 17 height 11
click at [283, 161] on icon "Calendar" at bounding box center [283, 161] width 5 height 6
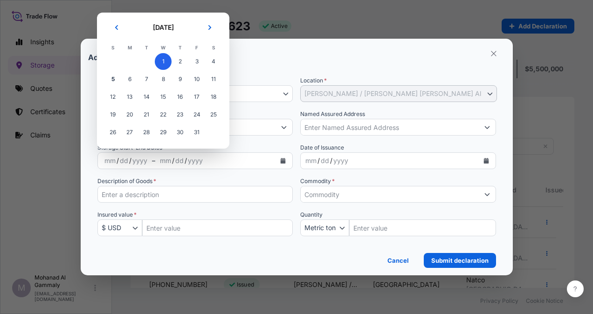
click at [161, 64] on span "1" at bounding box center [163, 61] width 17 height 17
click at [164, 59] on span "1" at bounding box center [163, 61] width 17 height 17
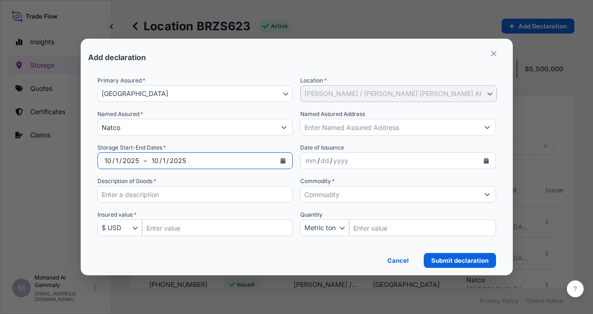
click at [175, 161] on div "2025" at bounding box center [178, 160] width 18 height 11
click at [282, 159] on icon "Calendar" at bounding box center [283, 161] width 5 height 6
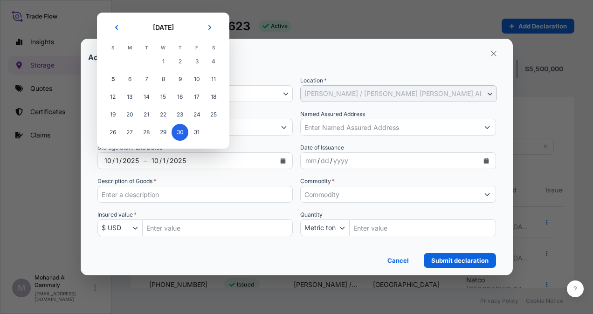
click at [182, 133] on span "30" at bounding box center [180, 132] width 17 height 17
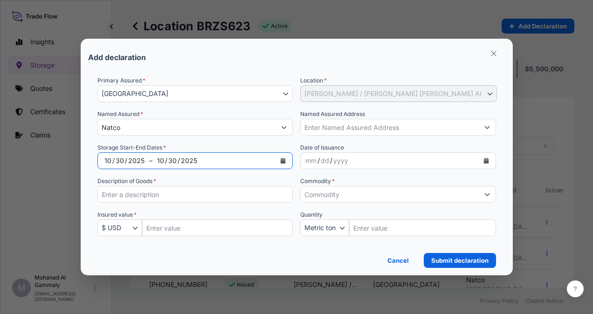
click at [125, 157] on div "/" at bounding box center [126, 160] width 2 height 11
click at [285, 161] on icon "Calendar" at bounding box center [283, 161] width 5 height 6
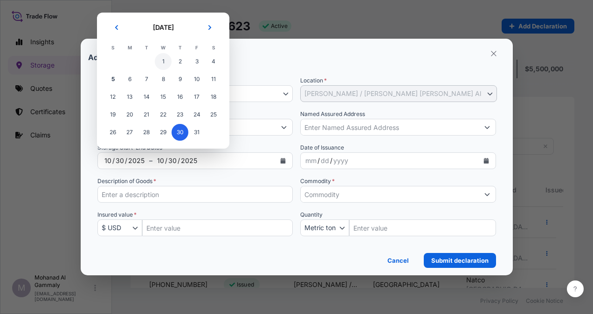
click at [161, 61] on span "1" at bounding box center [163, 61] width 17 height 17
click at [166, 65] on span "1" at bounding box center [163, 61] width 17 height 17
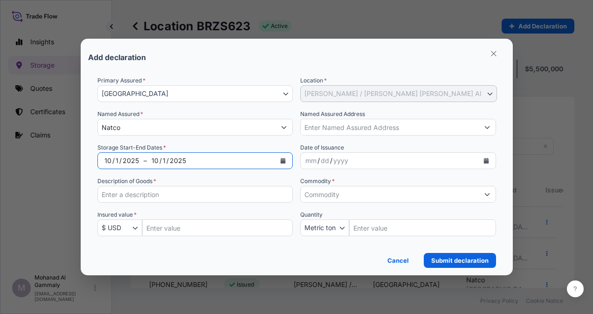
click at [178, 164] on div "2025" at bounding box center [178, 160] width 18 height 11
click at [184, 159] on div "2025" at bounding box center [178, 160] width 18 height 11
drag, startPoint x: 154, startPoint y: 160, endPoint x: 166, endPoint y: 160, distance: 12.1
click at [167, 160] on div "10 / 1 / 2025" at bounding box center [211, 161] width 129 height 17
click at [156, 161] on div "10" at bounding box center [155, 160] width 9 height 11
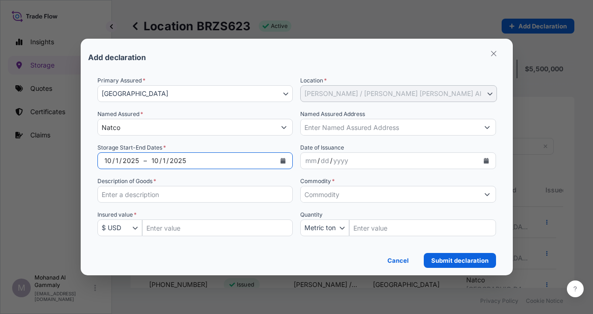
click at [282, 161] on icon "Calendar" at bounding box center [283, 161] width 5 height 6
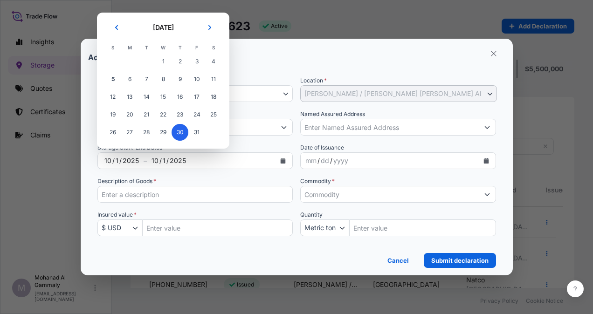
click at [180, 132] on span "30" at bounding box center [180, 132] width 17 height 17
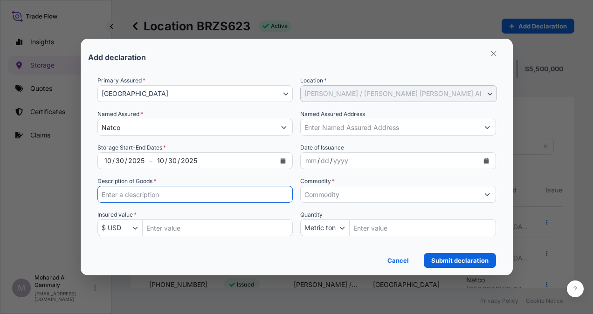
click at [197, 196] on input "Description of Goods *" at bounding box center [196, 194] width 196 height 17
type input "Machineries Raw materials spare parts indsu componesed and finished products"
type input "20000000.00"
click at [351, 198] on input "Commodity *" at bounding box center [390, 194] width 178 height 17
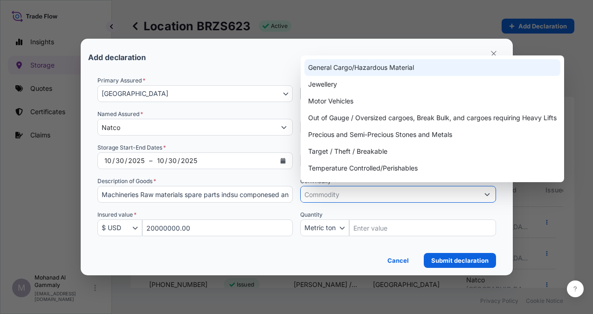
click at [342, 67] on div "General Cargo/Hazardous Material" at bounding box center [433, 67] width 256 height 17
type input "General Cargo/Hazardous Material"
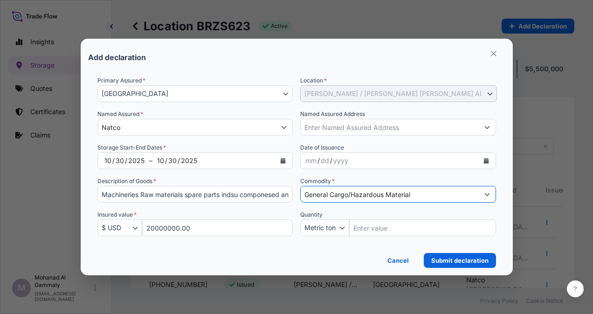
click at [283, 159] on icon "Calendar" at bounding box center [283, 161] width 5 height 6
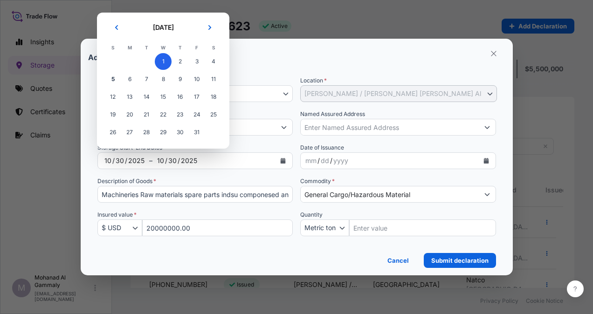
click at [165, 61] on span "1" at bounding box center [163, 61] width 17 height 17
click at [162, 64] on span "1" at bounding box center [163, 61] width 17 height 17
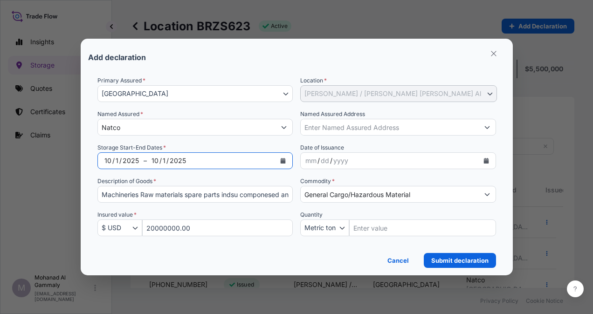
click at [153, 161] on div "10" at bounding box center [155, 160] width 9 height 11
click at [144, 161] on span "–" at bounding box center [145, 160] width 3 height 9
click at [160, 162] on div "/" at bounding box center [161, 160] width 2 height 11
click at [157, 161] on div "10" at bounding box center [155, 160] width 9 height 11
click at [281, 160] on button "Calendar" at bounding box center [283, 161] width 15 height 15
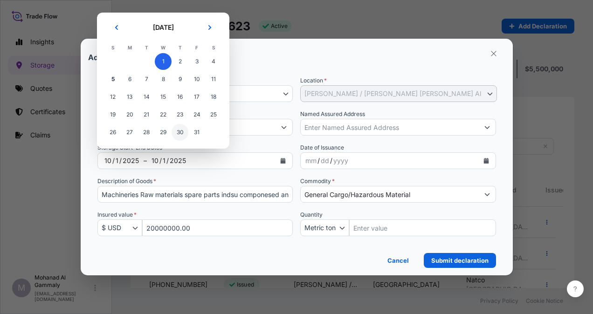
click at [176, 135] on span "30" at bounding box center [180, 132] width 17 height 17
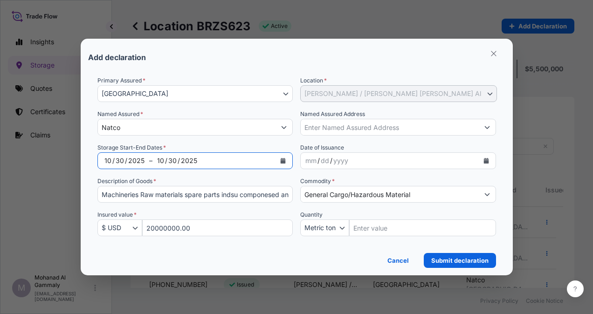
click at [133, 158] on div "2025" at bounding box center [136, 160] width 18 height 11
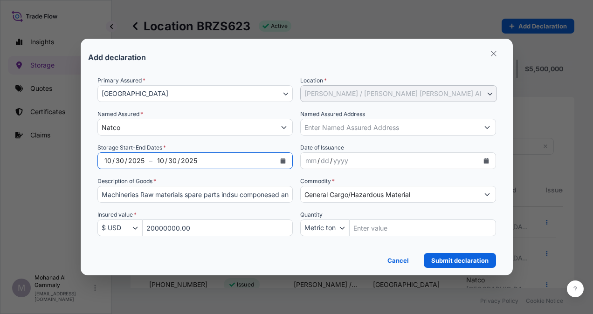
click at [283, 161] on icon "Calendar" at bounding box center [283, 161] width 5 height 6
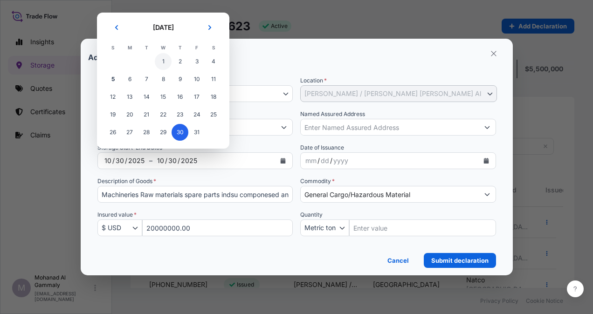
click at [163, 63] on span "1" at bounding box center [163, 61] width 17 height 17
click at [166, 60] on span "1" at bounding box center [163, 61] width 17 height 17
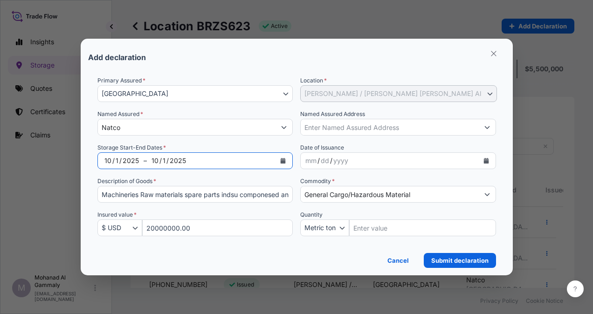
click at [160, 159] on div "/" at bounding box center [161, 160] width 2 height 11
click at [147, 159] on div "10 / 1 / 2025" at bounding box center [211, 161] width 129 height 17
click at [154, 161] on div "10" at bounding box center [155, 160] width 9 height 11
click at [270, 161] on div "10 / 1 / 2025" at bounding box center [211, 161] width 129 height 17
click at [281, 160] on icon "Calendar" at bounding box center [283, 161] width 5 height 6
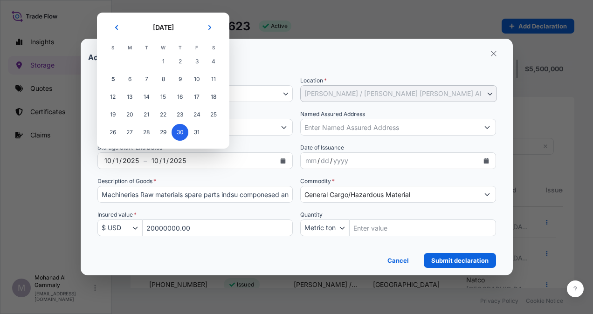
click at [184, 130] on span "30" at bounding box center [180, 132] width 17 height 17
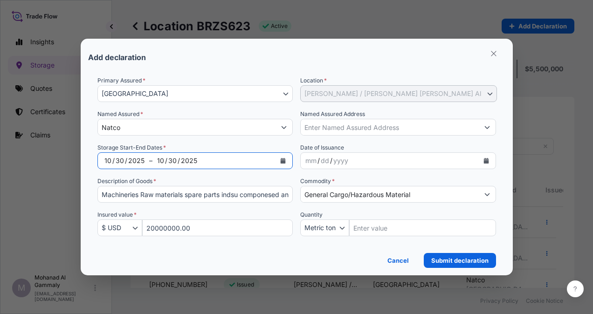
click at [487, 162] on icon "Calendar" at bounding box center [486, 161] width 5 height 6
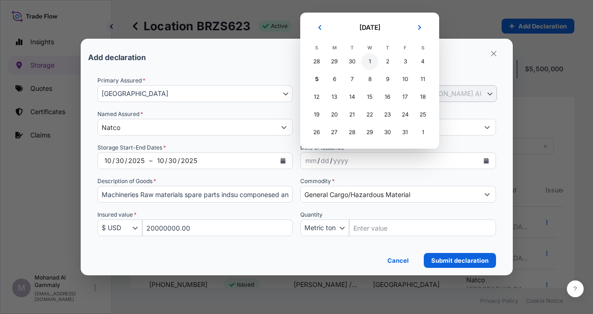
click at [367, 63] on div "1" at bounding box center [370, 61] width 17 height 17
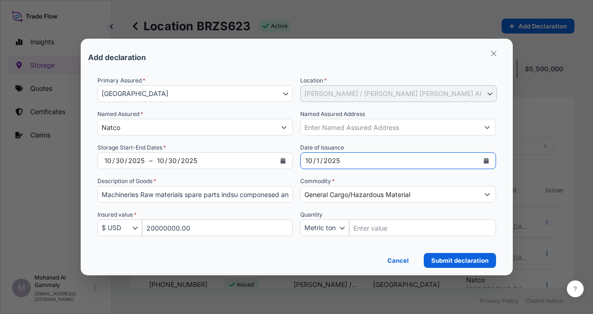
click at [184, 162] on div "2025" at bounding box center [189, 160] width 18 height 11
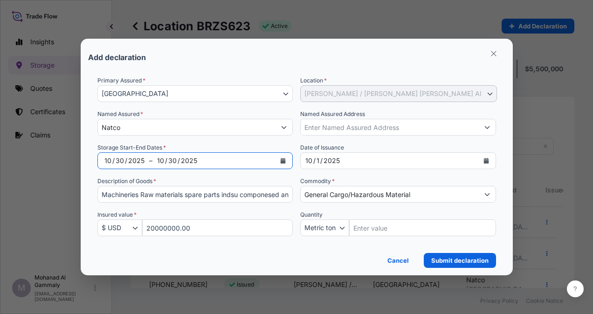
click at [283, 159] on icon "Calendar" at bounding box center [283, 161] width 5 height 6
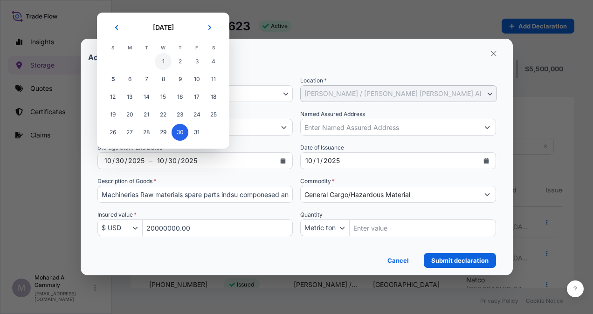
click at [164, 61] on span "1" at bounding box center [163, 61] width 17 height 17
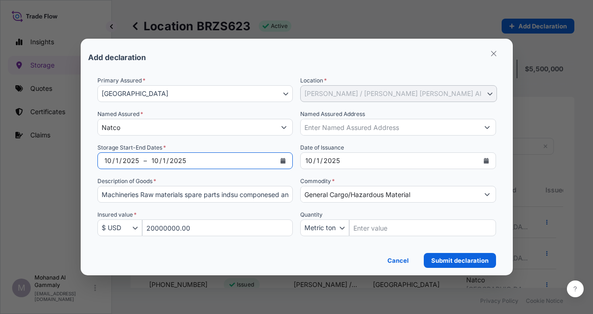
click at [175, 164] on div "2025" at bounding box center [178, 160] width 18 height 11
click at [110, 161] on div "10" at bounding box center [108, 160] width 9 height 11
click at [170, 163] on div "2025" at bounding box center [178, 160] width 18 height 11
click at [155, 161] on div "10" at bounding box center [155, 160] width 9 height 11
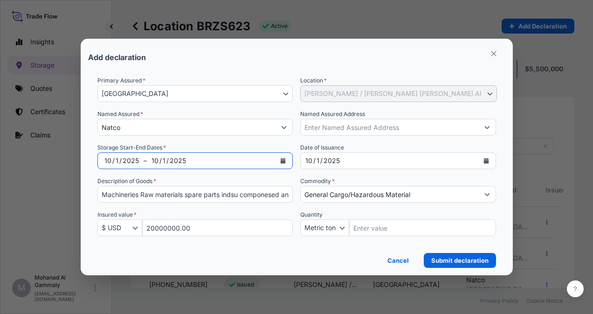
click at [156, 162] on div "10" at bounding box center [155, 160] width 9 height 11
click at [284, 159] on icon "Calendar" at bounding box center [283, 161] width 5 height 6
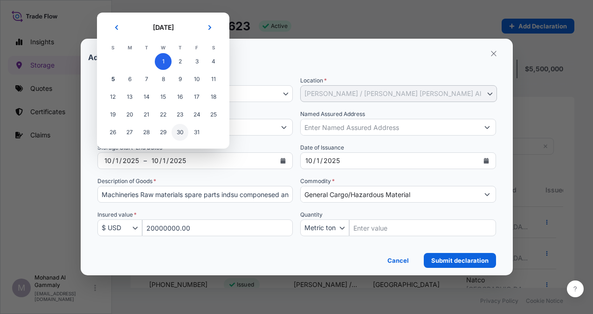
click at [183, 133] on span "30" at bounding box center [180, 132] width 17 height 17
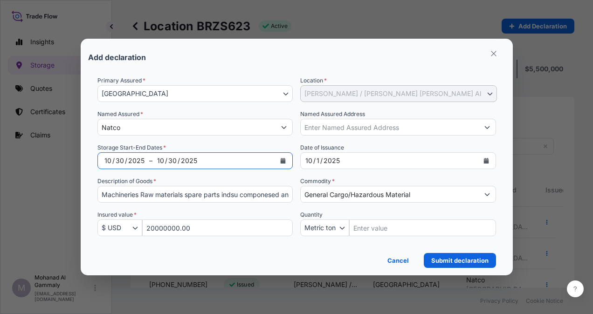
click at [280, 162] on button "Calendar" at bounding box center [283, 161] width 15 height 15
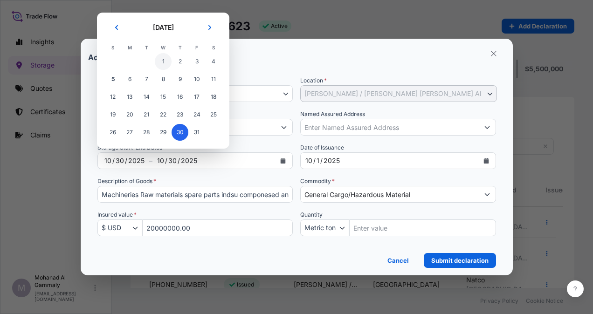
click at [164, 61] on span "1" at bounding box center [163, 61] width 17 height 17
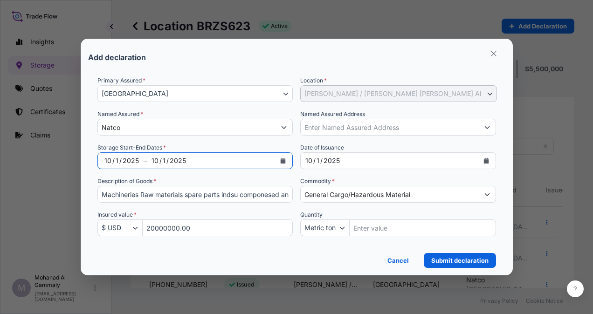
click at [147, 158] on div "10 / 1 / 2025" at bounding box center [211, 161] width 129 height 17
click at [154, 161] on div "10" at bounding box center [155, 160] width 9 height 11
click at [282, 160] on icon "Calendar" at bounding box center [283, 161] width 5 height 6
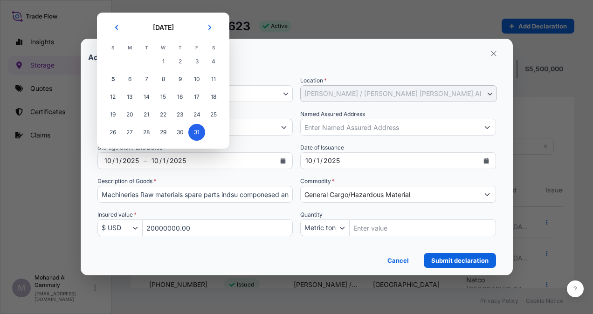
click at [185, 130] on tr "26 27 28 29 30 31 1" at bounding box center [164, 133] width 118 height 18
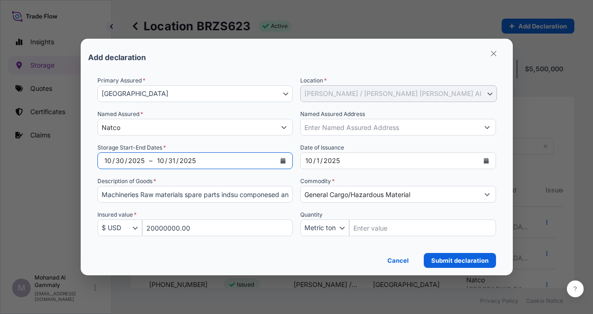
click at [287, 156] on button "Calendar" at bounding box center [283, 161] width 15 height 15
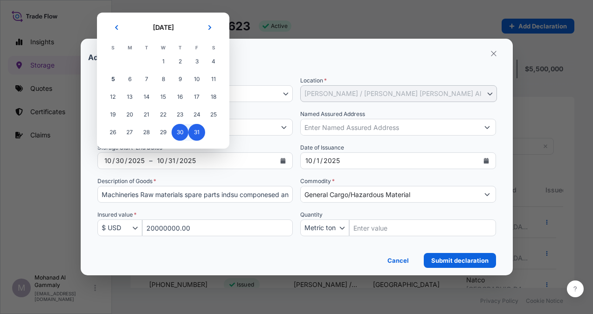
click at [178, 131] on span "30" at bounding box center [180, 132] width 17 height 17
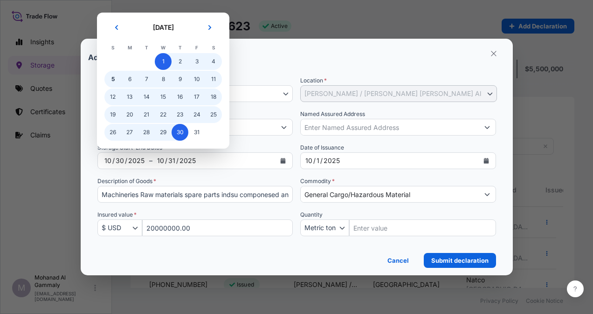
click at [163, 64] on span "1" at bounding box center [163, 61] width 17 height 17
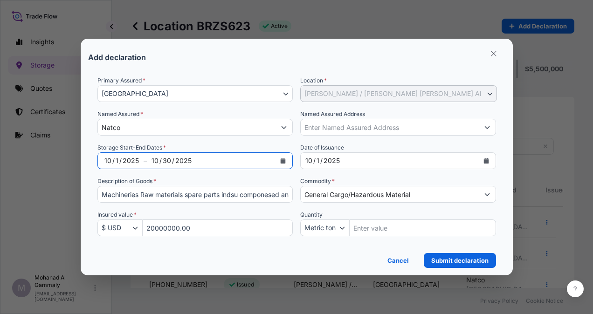
click at [279, 161] on button "Calendar" at bounding box center [283, 161] width 15 height 15
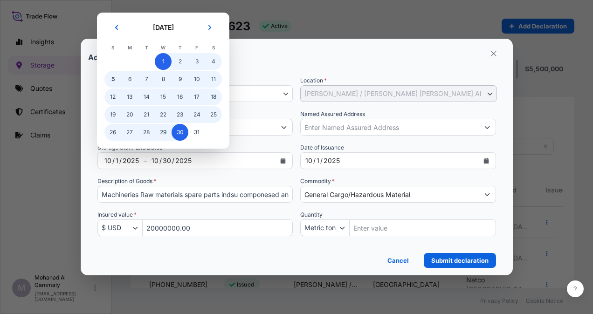
click at [270, 143] on div "Storage Start-End Dates * 10 / 1 / 2025 – 10 / 30 / 2025" at bounding box center [196, 156] width 196 height 26
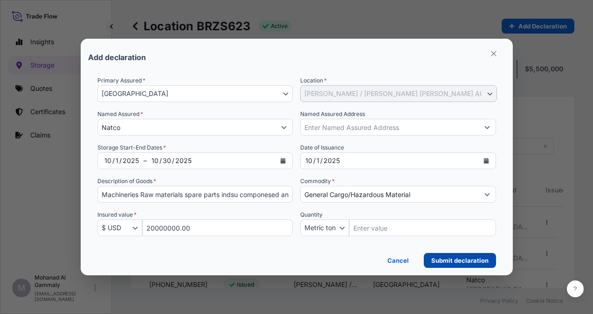
click at [454, 258] on p "Submit declaration" at bounding box center [460, 260] width 57 height 9
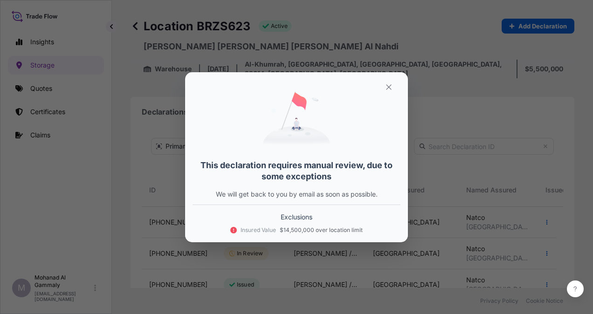
drag, startPoint x: 340, startPoint y: 113, endPoint x: 351, endPoint y: 123, distance: 14.9
click at [347, 126] on div "This declaration requires manual review, due to some exceptions We will get bac…" at bounding box center [297, 143] width 208 height 126
click at [394, 84] on button "button" at bounding box center [388, 87] width 23 height 15
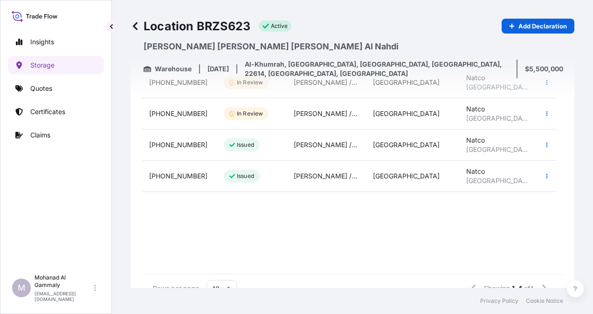
scroll to position [93, 0]
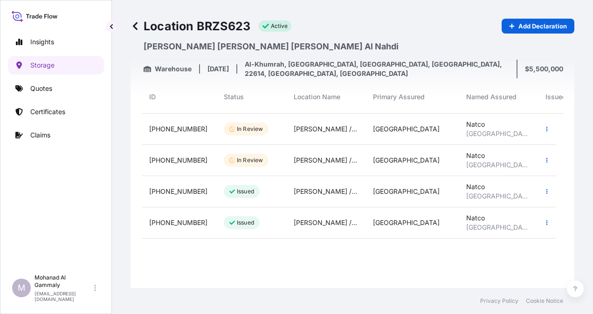
click at [178, 131] on span "31614-623-4" at bounding box center [178, 129] width 58 height 9
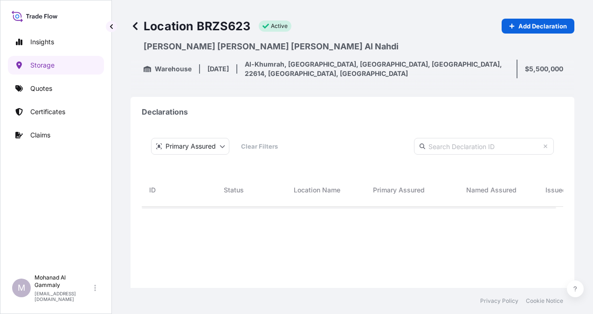
scroll to position [233, 407]
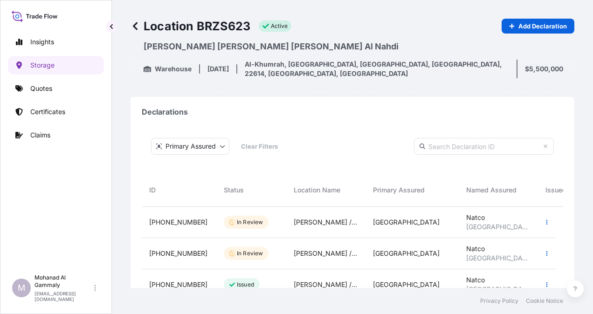
click at [179, 256] on span "31614-623-3" at bounding box center [178, 253] width 58 height 9
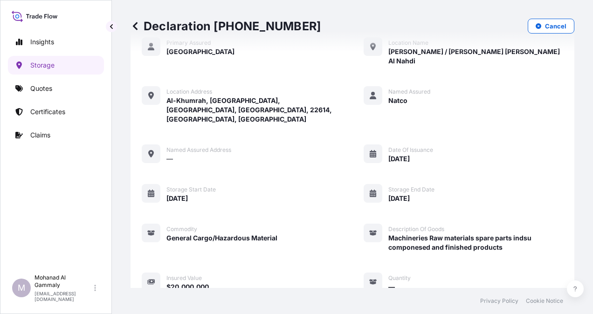
scroll to position [104, 0]
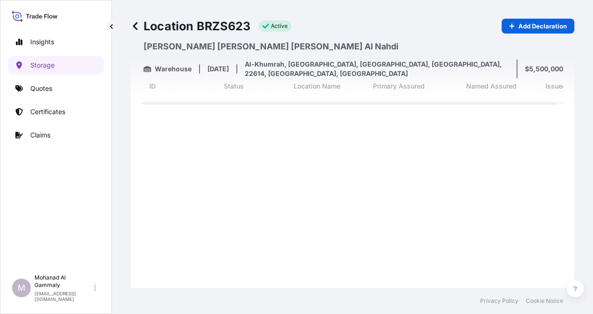
scroll to position [233, 407]
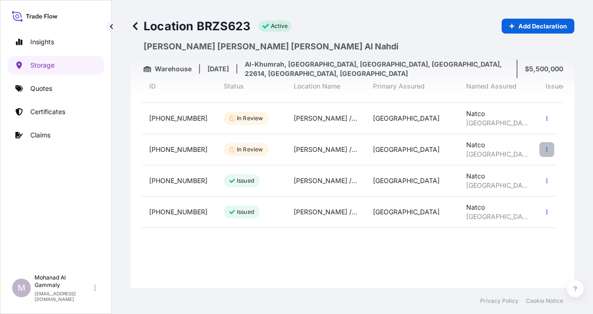
click at [547, 151] on icon "button" at bounding box center [547, 149] width 1 height 5
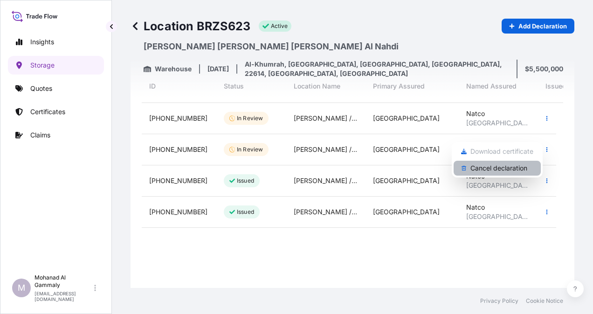
click at [513, 168] on p "Cancel declaration" at bounding box center [499, 168] width 57 height 9
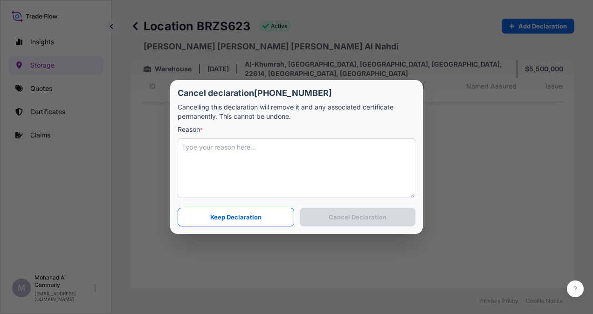
click at [245, 155] on textarea at bounding box center [297, 169] width 238 height 60
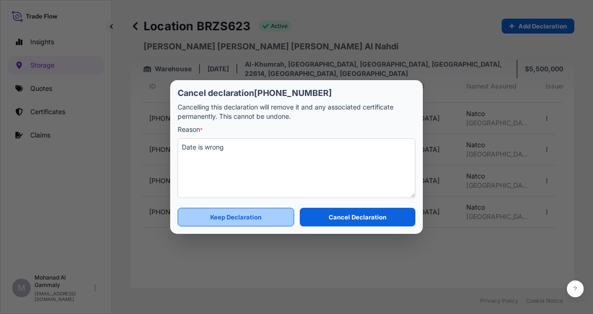
type textarea "Date is wrong"
click at [248, 217] on p "Keep Declaration" at bounding box center [235, 217] width 51 height 9
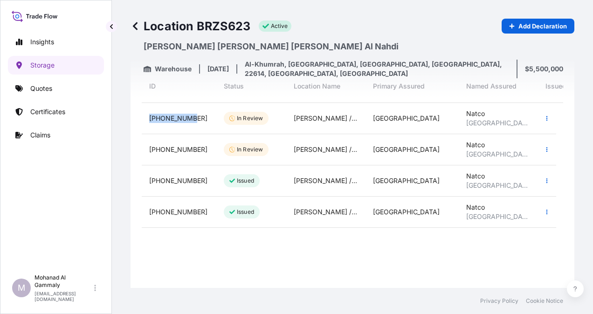
drag, startPoint x: 194, startPoint y: 116, endPoint x: 149, endPoint y: 116, distance: 44.8
click at [149, 116] on div "31614-623-4" at bounding box center [179, 118] width 75 height 31
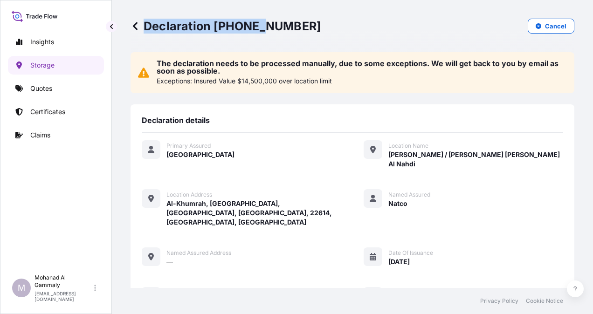
drag, startPoint x: 291, startPoint y: 28, endPoint x: 263, endPoint y: 28, distance: 28.0
click at [263, 28] on div "Declaration 31614-623-4 Cancel" at bounding box center [353, 26] width 444 height 15
drag, startPoint x: 263, startPoint y: 28, endPoint x: 406, endPoint y: 17, distance: 143.2
click at [406, 17] on div "Declaration 31614-623-4 Cancel" at bounding box center [353, 26] width 444 height 52
drag, startPoint x: 213, startPoint y: 28, endPoint x: 287, endPoint y: 24, distance: 74.3
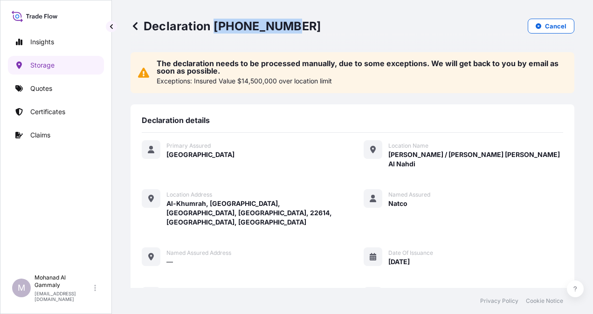
click at [287, 24] on p "Declaration 31614-623-4" at bounding box center [226, 26] width 190 height 15
copy p "31614-623-4"
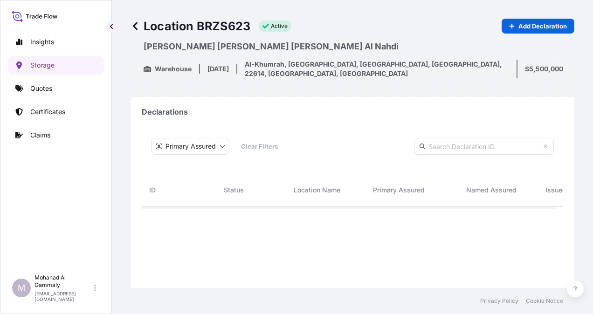
scroll to position [233, 407]
click at [41, 61] on p "Storage" at bounding box center [42, 65] width 24 height 9
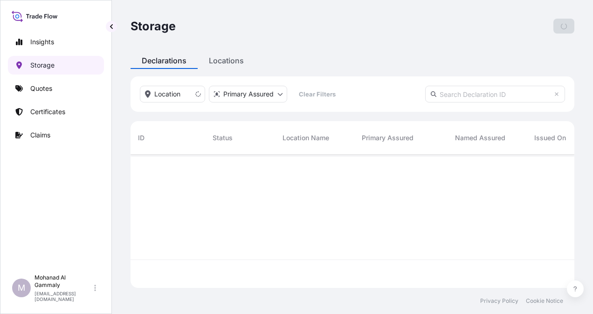
scroll to position [132, 437]
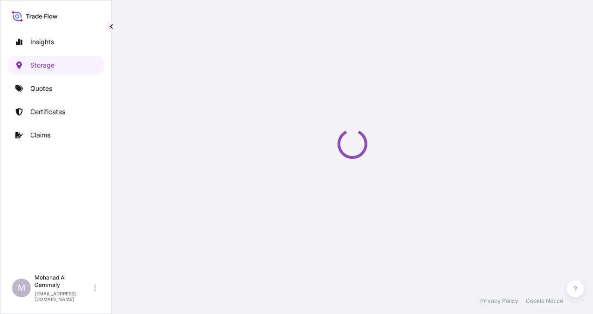
click at [226, 62] on div "Storage Add Declaration Declarations Locations Location Primary Assured Clear F…" at bounding box center [353, 144] width 482 height 288
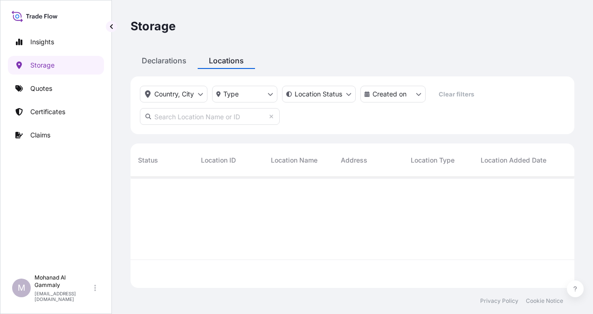
scroll to position [109, 437]
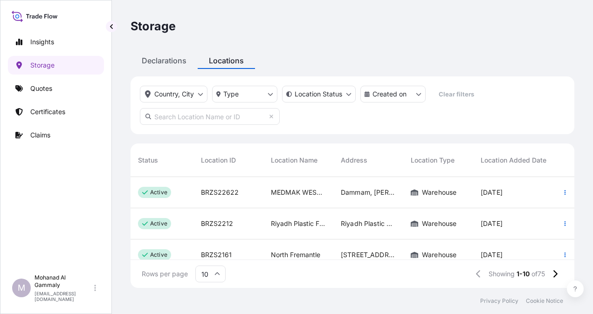
click at [223, 118] on input "text" at bounding box center [210, 116] width 140 height 17
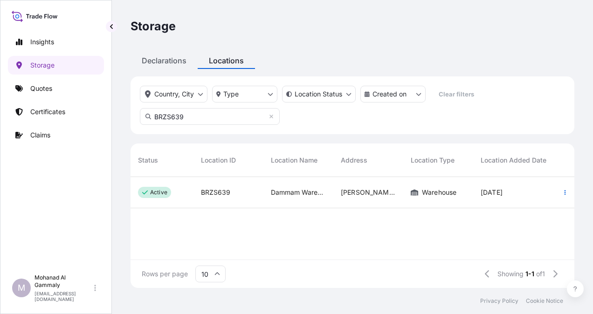
type input "BRZS639"
click at [204, 195] on span "BRZS639" at bounding box center [215, 192] width 29 height 9
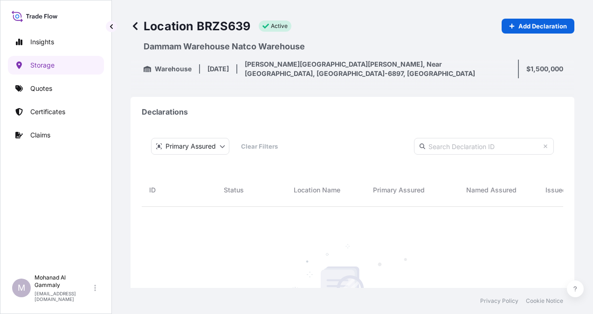
scroll to position [233, 407]
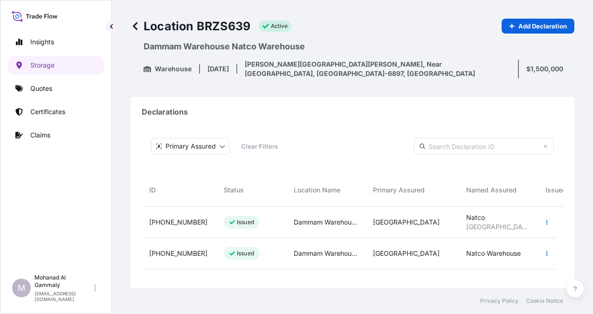
click at [184, 224] on span "31614-639-2" at bounding box center [178, 222] width 58 height 9
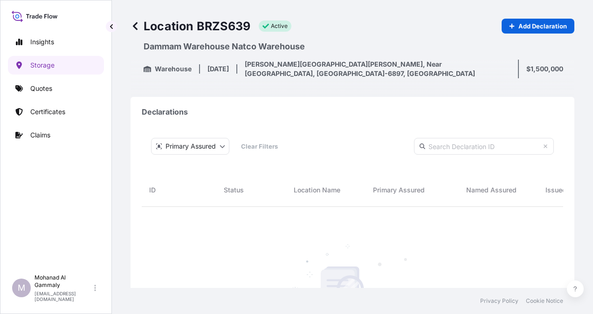
scroll to position [233, 407]
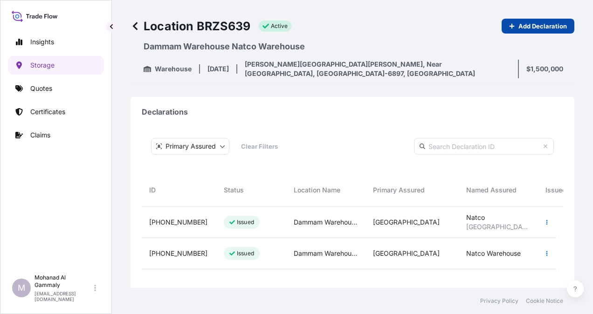
click at [533, 25] on p "Add Declaration" at bounding box center [543, 25] width 49 height 9
select select "31614"
select select "639"
select select "USD"
select select "mt"
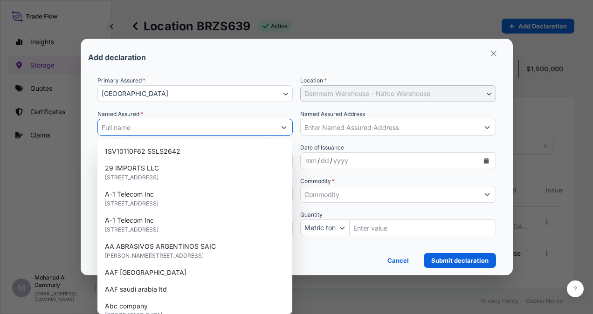
click at [148, 128] on input "Named Assured *" at bounding box center [187, 127] width 178 height 17
paste input "Natco"
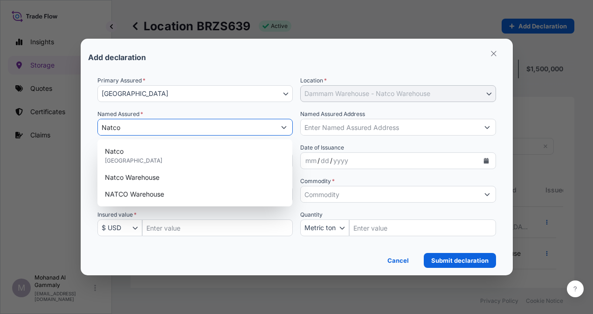
type input "Natco"
click at [196, 71] on form "Primary Assured * Saudi Arabia Saudi Arabia Location * Dammam Warehouse - Natco…" at bounding box center [297, 169] width 418 height 200
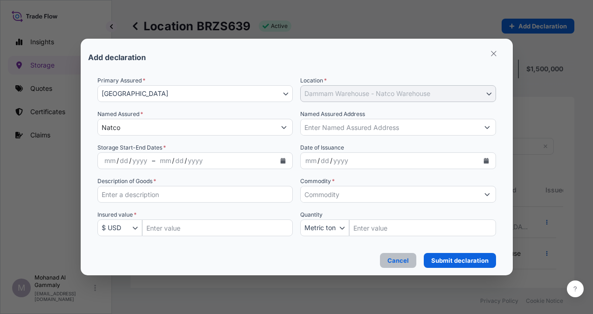
click at [394, 265] on p "Cancel" at bounding box center [398, 260] width 21 height 9
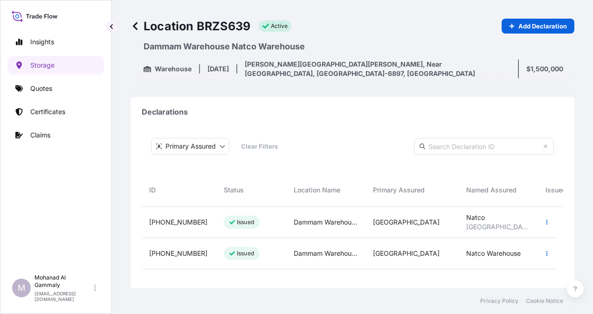
click at [170, 252] on span "31614-639-1" at bounding box center [178, 253] width 58 height 9
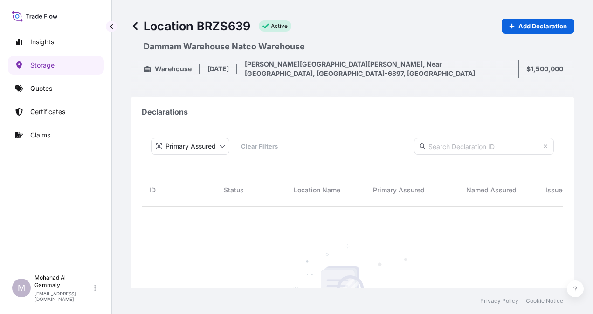
scroll to position [233, 407]
click at [546, 24] on p "Add Declaration" at bounding box center [543, 25] width 49 height 9
select select "31614"
select select "639"
select select "USD"
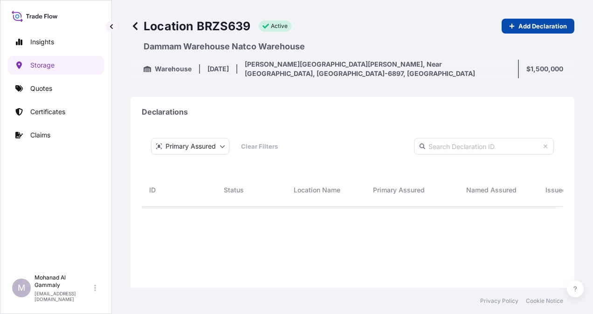
select select "mt"
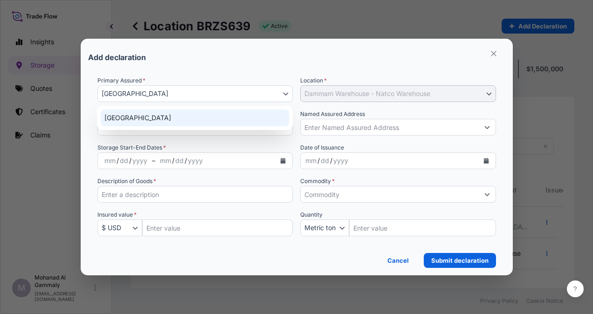
click at [196, 97] on button "Saudi Arabia" at bounding box center [196, 93] width 196 height 17
click at [140, 118] on div "Saudi Arabia" at bounding box center [195, 118] width 189 height 17
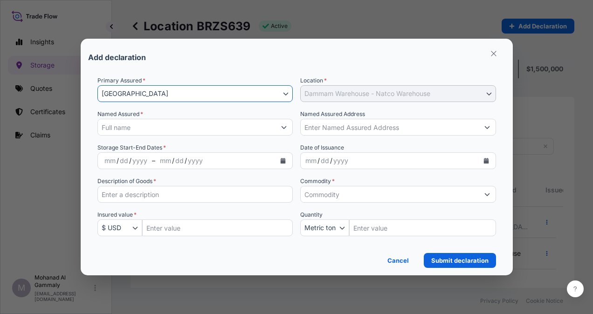
click at [400, 126] on input "Named Assured Address" at bounding box center [390, 127] width 178 height 17
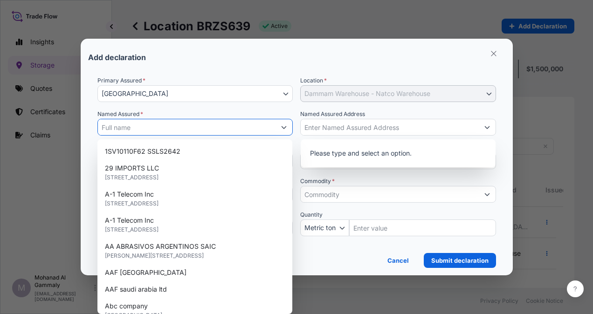
click at [250, 128] on input "Named Assured *" at bounding box center [187, 127] width 178 height 17
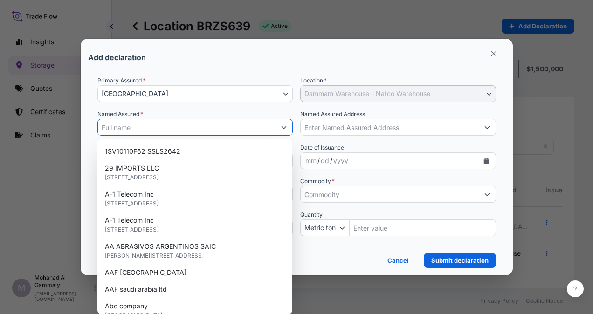
click at [146, 127] on input "Named Assured *" at bounding box center [187, 127] width 178 height 17
paste input "Natco Warehouse"
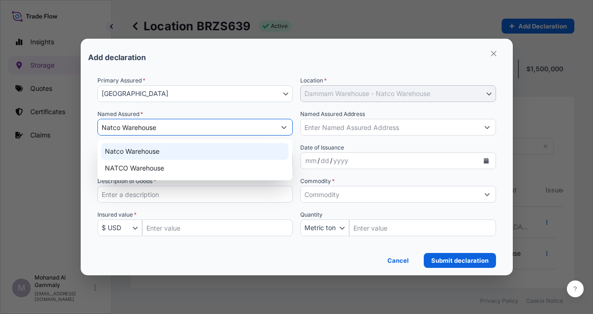
click at [141, 155] on span "Natco Warehouse" at bounding box center [132, 151] width 55 height 9
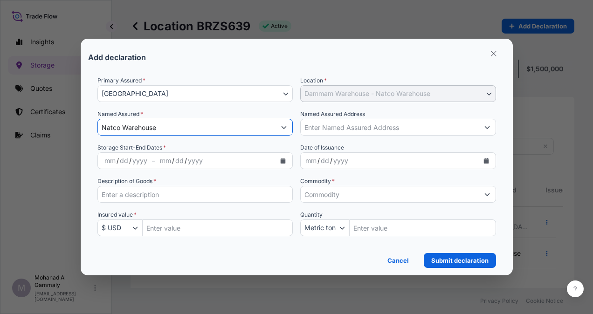
type input "Natco Warehouse"
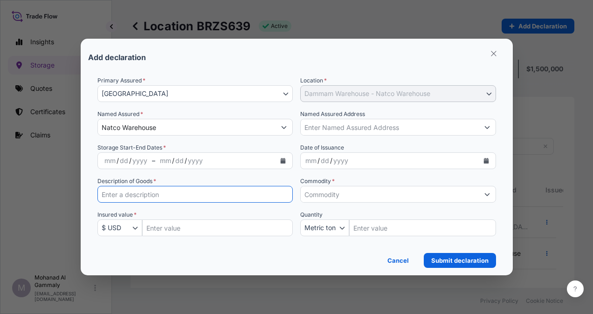
click at [175, 192] on input "Description of Goods *" at bounding box center [196, 194] width 196 height 17
click at [158, 194] on input "Description of Goods *" at bounding box center [196, 194] width 196 height 17
paste input "Machineries Raw materials spare parts indsu componesed and finished products"
type input "Machineries Raw materials spare parts indsu componesed and finished products"
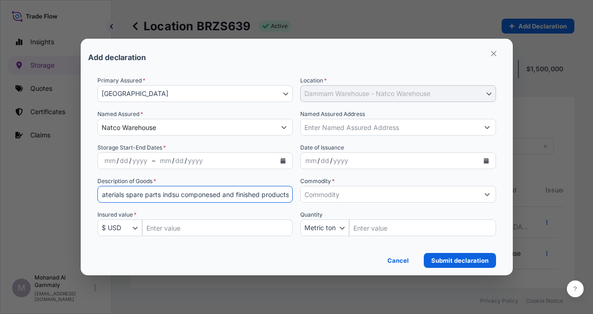
scroll to position [0, 0]
click at [210, 170] on div "Primary Assured * Saudi Arabia Saudi Arabia Location * Dammam Warehouse - Natco…" at bounding box center [297, 162] width 399 height 172
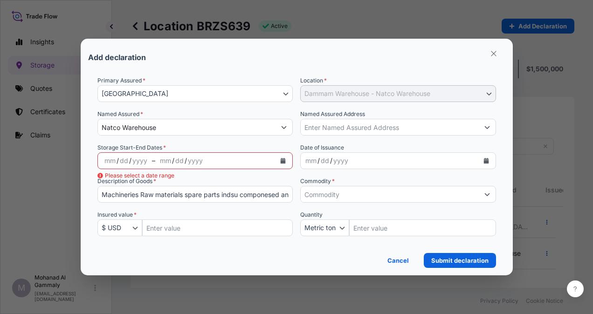
click at [391, 174] on div "Primary Assured * Saudi Arabia Saudi Arabia Location * Dammam Warehouse - Natco…" at bounding box center [297, 162] width 399 height 172
click at [282, 160] on icon "Calendar" at bounding box center [283, 161] width 6 height 6
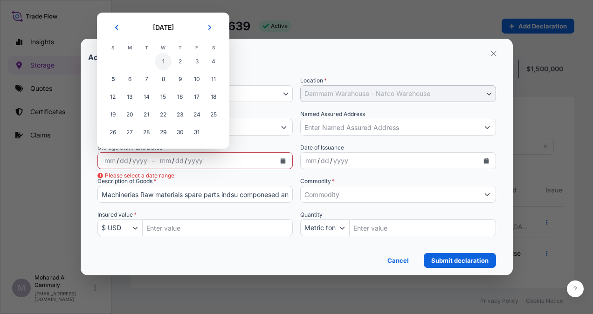
click at [161, 60] on span "1" at bounding box center [163, 61] width 17 height 17
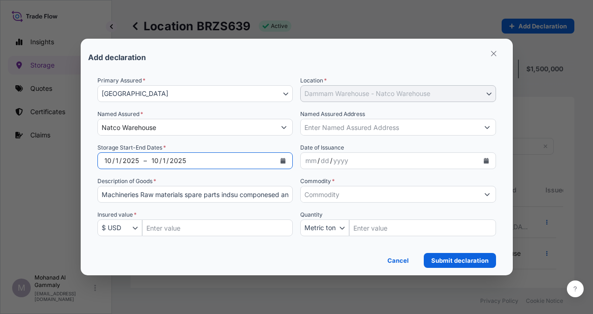
click at [285, 160] on icon "Calendar" at bounding box center [283, 161] width 6 height 6
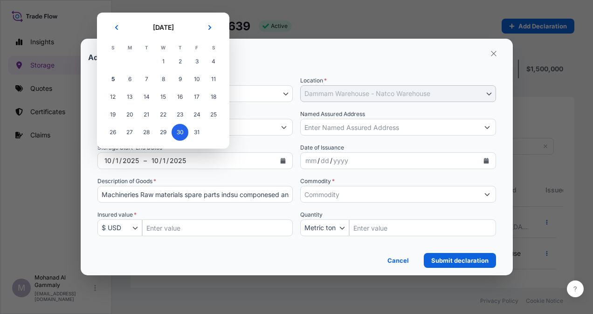
click at [182, 134] on span "30" at bounding box center [180, 132] width 17 height 17
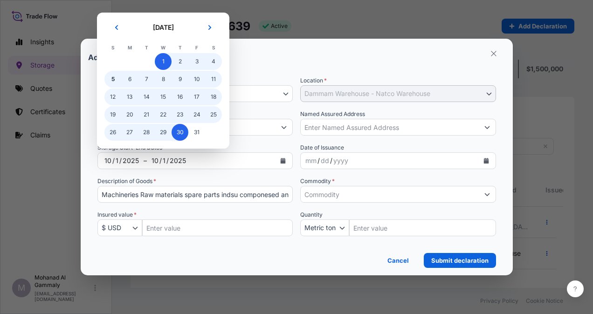
click at [162, 61] on span "1" at bounding box center [163, 61] width 17 height 17
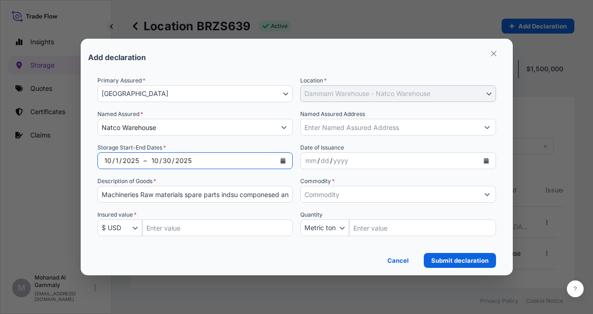
click at [136, 228] on icon "button" at bounding box center [136, 228] width 6 height 6
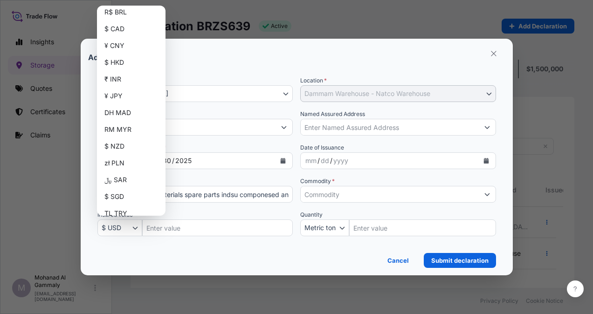
scroll to position [93, 0]
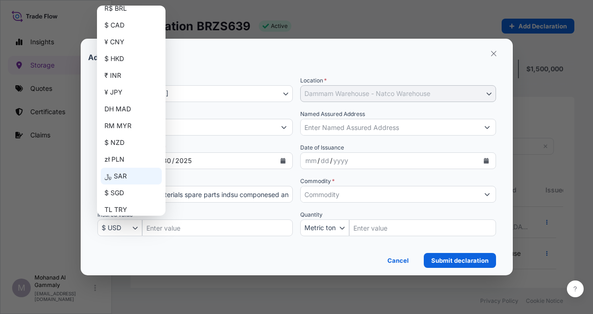
click at [123, 169] on div "﷼ SAR" at bounding box center [131, 176] width 61 height 17
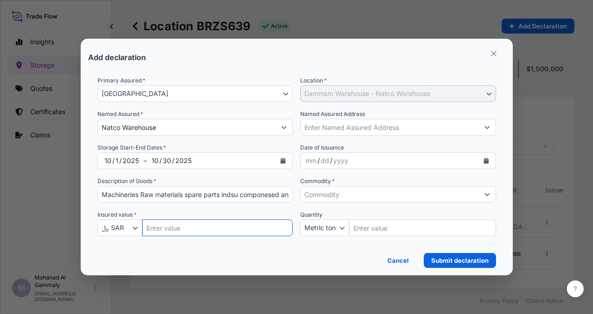
click at [179, 228] on input "Insured Value Amount" at bounding box center [217, 228] width 151 height 17
paste input "5000000.00"
type input "5000000.00"
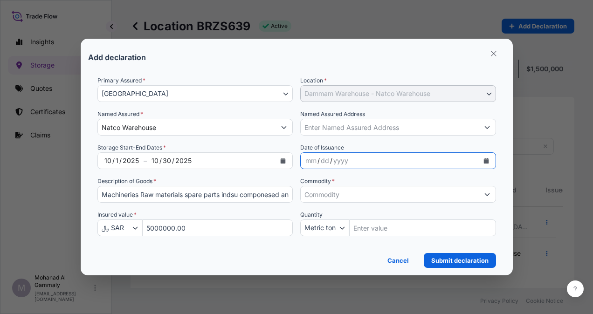
click at [487, 159] on icon "Calendar" at bounding box center [486, 161] width 5 height 6
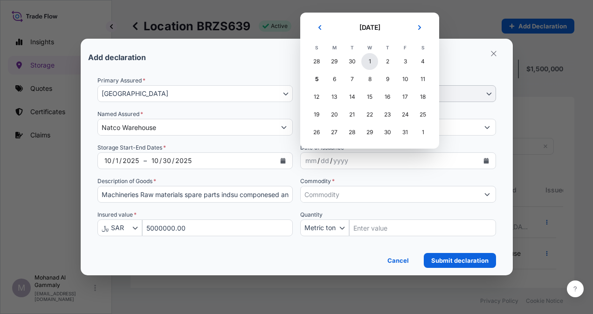
click at [367, 63] on div "1" at bounding box center [370, 61] width 17 height 17
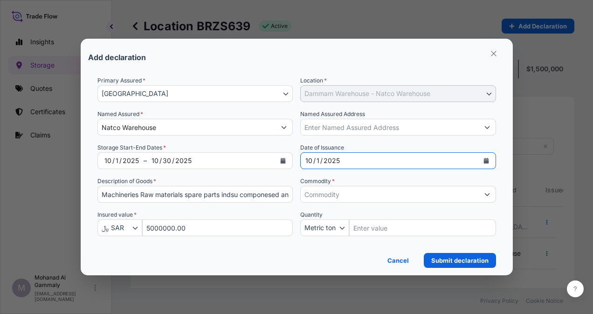
click at [377, 196] on input "Commodity *" at bounding box center [390, 194] width 178 height 17
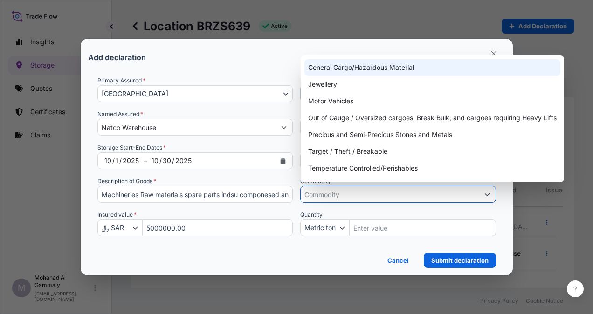
click at [345, 72] on div "General Cargo/Hazardous Material" at bounding box center [433, 67] width 256 height 17
type input "General Cargo/Hazardous Material"
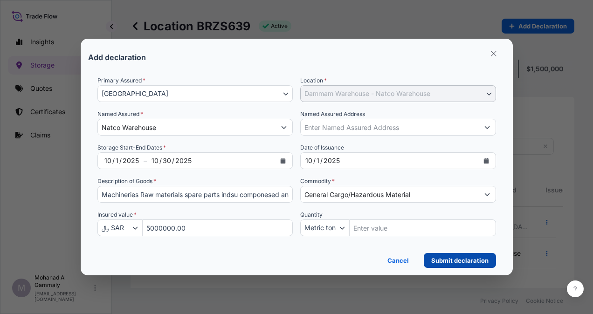
click at [447, 264] on p "Submit declaration" at bounding box center [460, 260] width 57 height 9
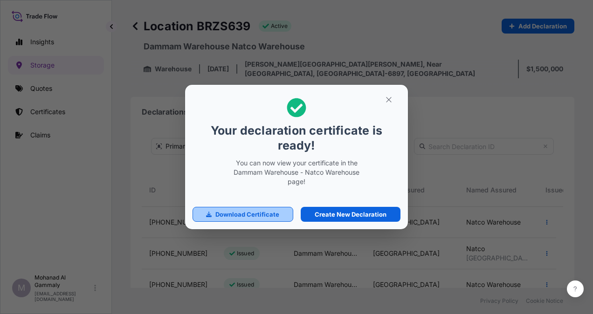
click at [277, 220] on link "Download Certificate" at bounding box center [243, 214] width 101 height 15
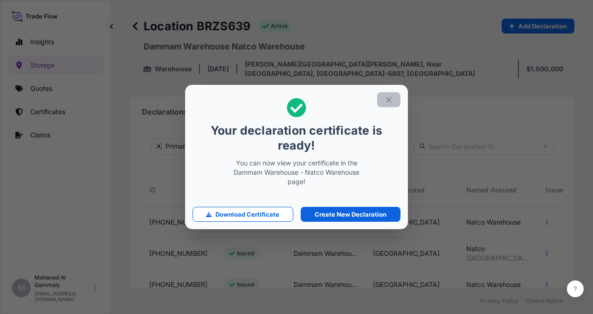
click at [388, 103] on icon "button" at bounding box center [389, 100] width 8 height 8
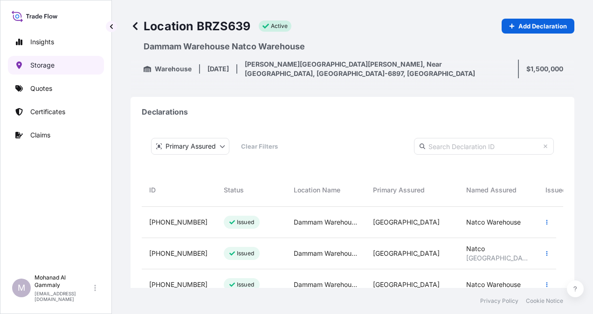
click at [40, 65] on p "Storage" at bounding box center [42, 65] width 24 height 9
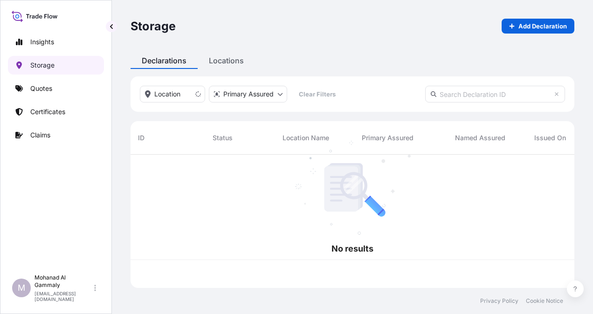
scroll to position [132, 437]
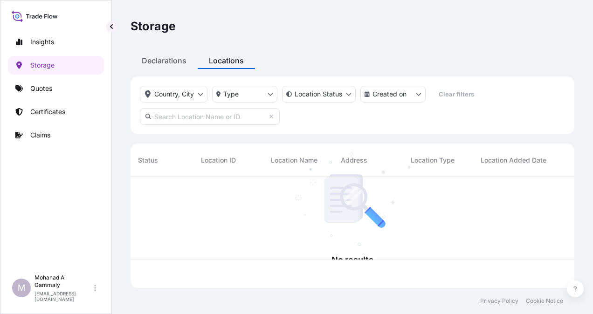
click at [219, 64] on div "Locations" at bounding box center [226, 60] width 57 height 17
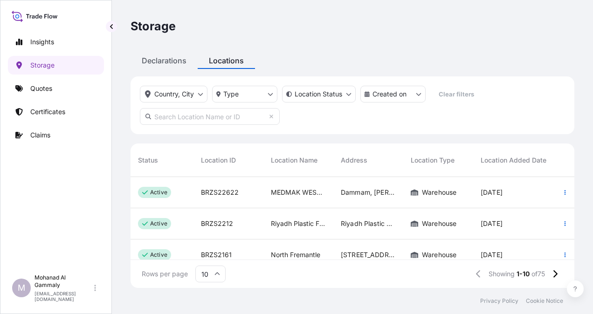
click at [240, 117] on input "text" at bounding box center [210, 116] width 140 height 17
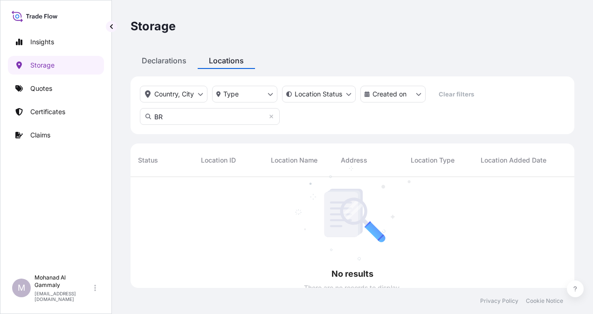
scroll to position [7, 7]
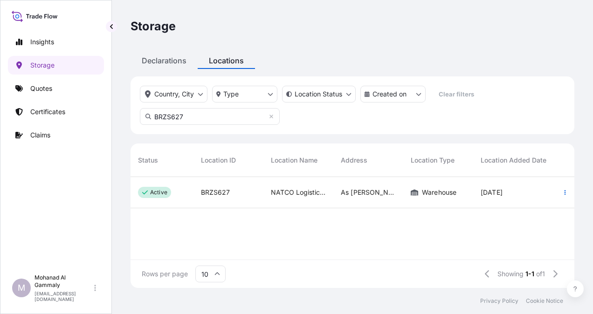
type input "BRZS627"
click at [154, 189] on p "active" at bounding box center [158, 192] width 17 height 7
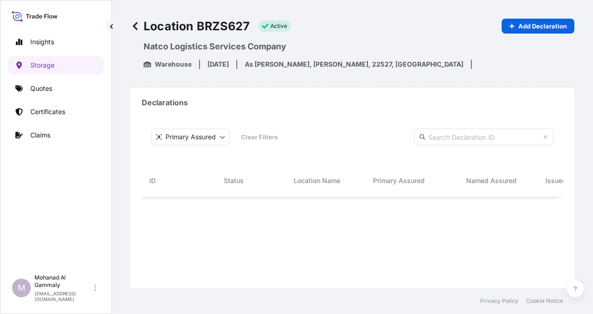
scroll to position [233, 407]
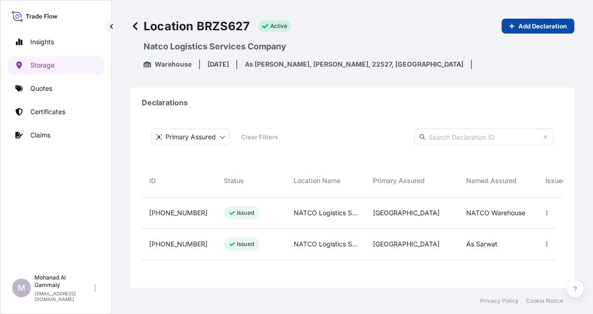
click at [527, 28] on p "Add Declaration" at bounding box center [543, 25] width 49 height 9
select select "31614"
select select "627"
select select "USD"
select select "mt"
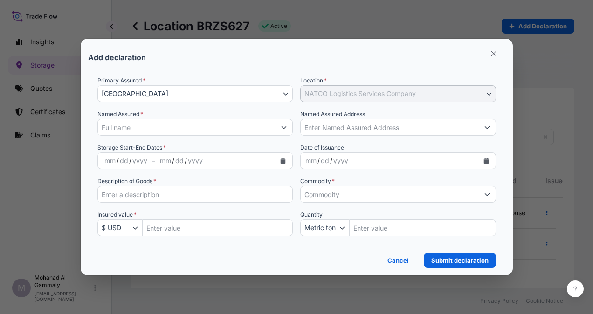
click at [140, 122] on input "Named Assured *" at bounding box center [187, 127] width 178 height 17
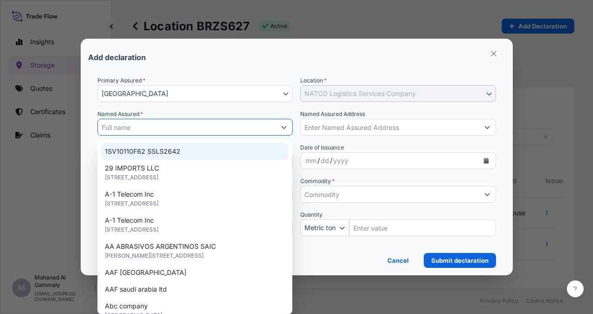
paste input "NATCO Warehouse"
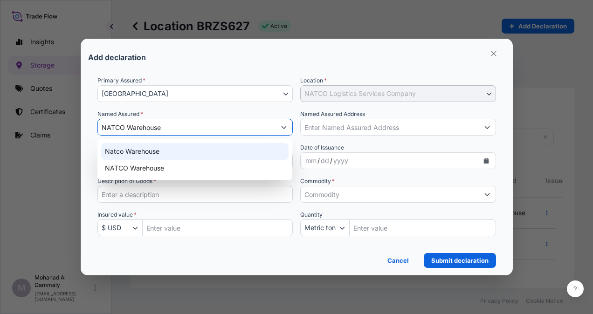
click at [157, 154] on span "Natco Warehouse" at bounding box center [132, 151] width 55 height 9
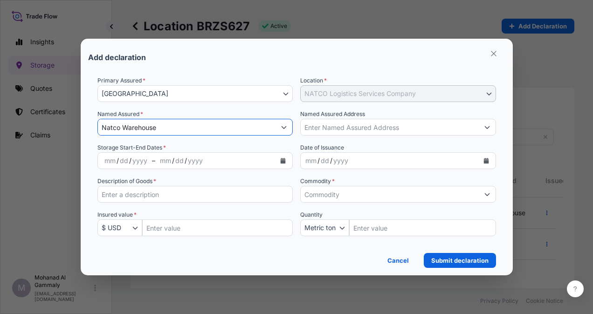
type input "Natco Warehouse"
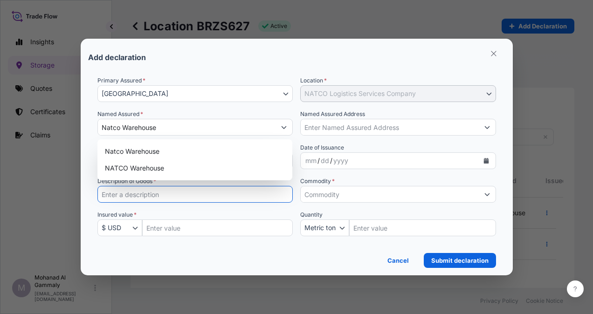
click at [146, 196] on input "Description of Goods *" at bounding box center [196, 194] width 196 height 17
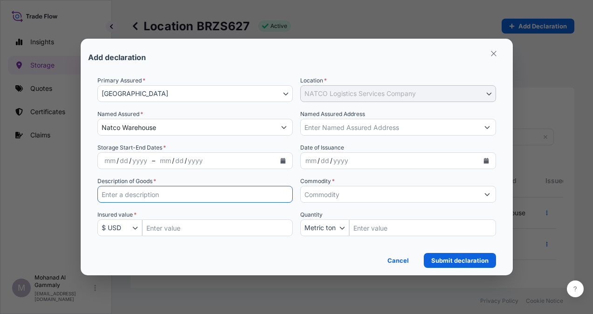
paste input "Raw materials spare parts indsu componesed and finished products"
type input "Raw materials spare parts indsu componesed and finished products"
click at [138, 229] on icon "button" at bounding box center [136, 228] width 6 height 6
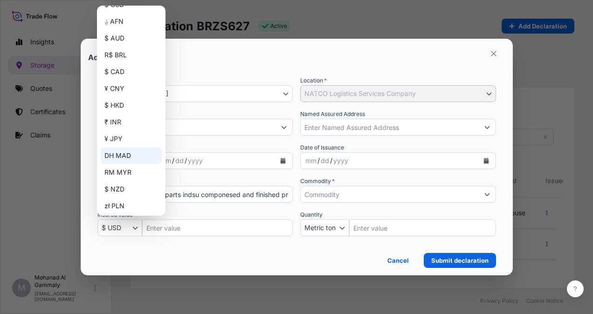
scroll to position [93, 0]
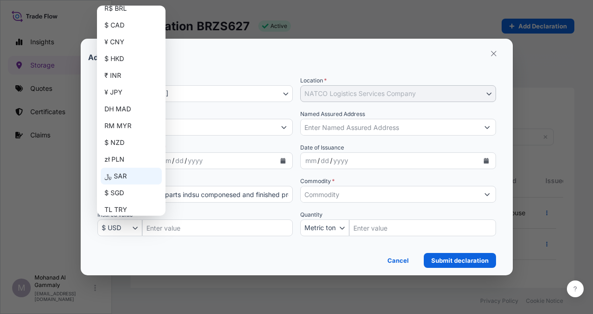
click at [120, 173] on div "﷼ SAR" at bounding box center [131, 176] width 61 height 17
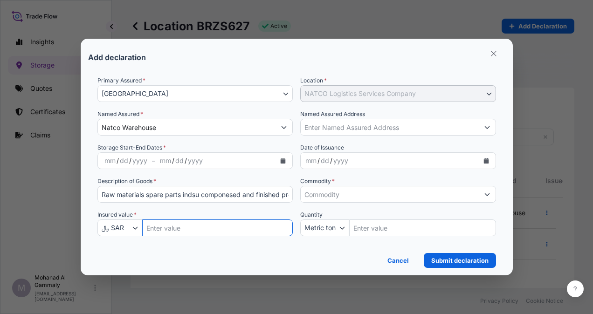
click at [176, 223] on input "Insured Value Amount" at bounding box center [217, 228] width 151 height 17
click at [208, 228] on input "Insured Value Amount" at bounding box center [217, 228] width 151 height 17
paste input "3000000.00"
type input "3000000.00"
click at [352, 132] on input "Named Assured Address" at bounding box center [390, 127] width 178 height 17
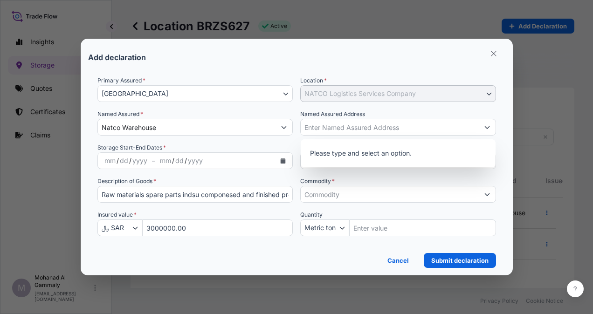
click at [357, 183] on div "Commodity *" at bounding box center [398, 190] width 196 height 26
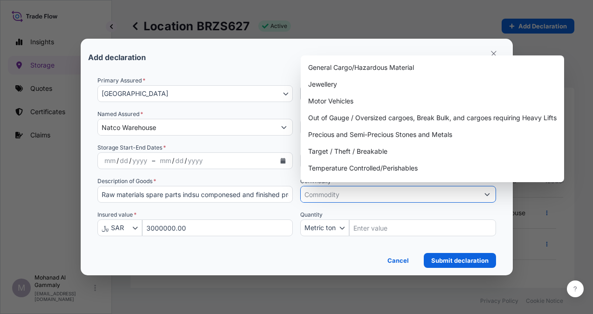
click at [357, 195] on input "Commodity *" at bounding box center [390, 194] width 178 height 17
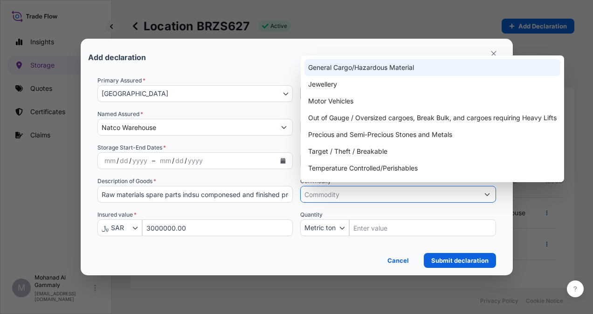
click at [329, 71] on div "General Cargo/Hazardous Material" at bounding box center [433, 67] width 256 height 17
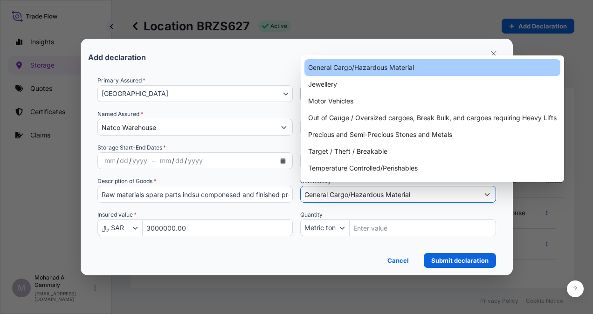
type input "General Cargo/Hazardous Material"
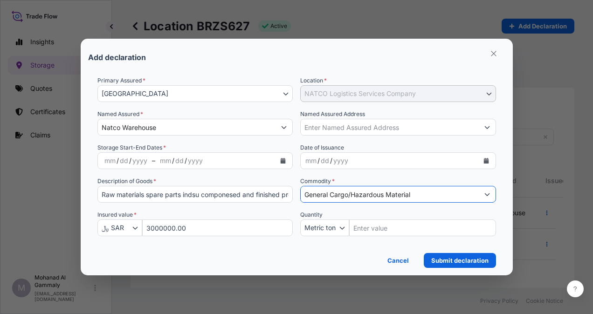
click at [137, 161] on div "yyyy" at bounding box center [140, 160] width 17 height 11
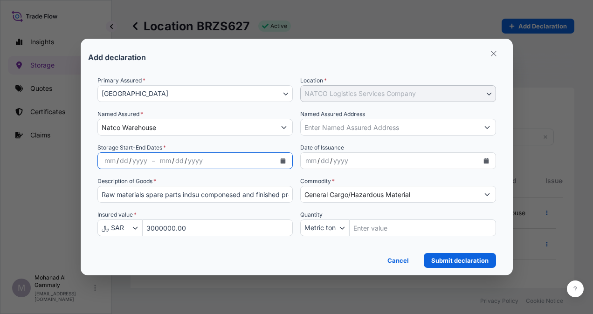
click at [285, 160] on icon "Calendar" at bounding box center [283, 161] width 6 height 6
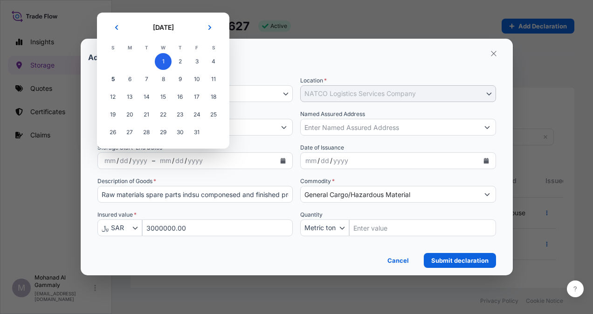
click at [165, 61] on span "1" at bounding box center [163, 61] width 17 height 17
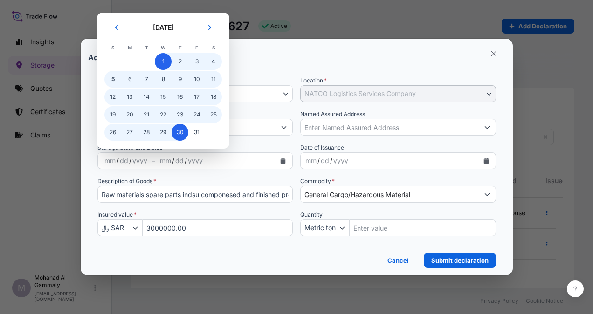
click at [179, 129] on span "30" at bounding box center [180, 132] width 17 height 17
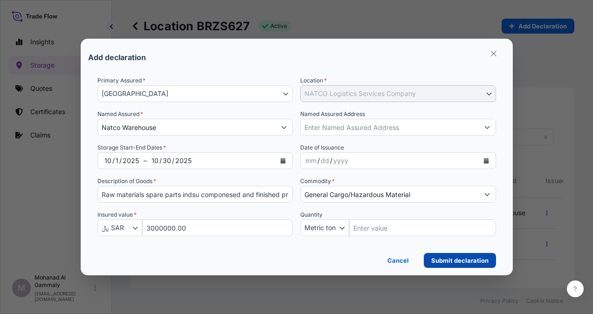
click at [444, 258] on p "Submit declaration" at bounding box center [460, 260] width 57 height 9
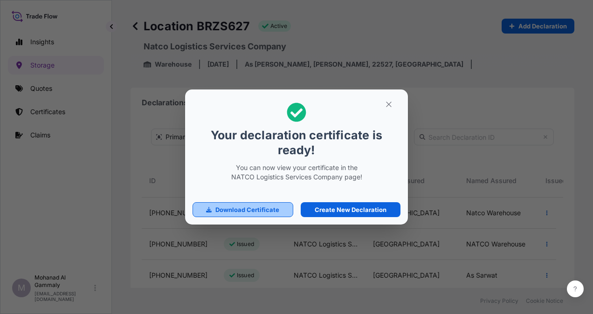
click at [254, 213] on p "Download Certificate" at bounding box center [248, 209] width 64 height 9
